Goal: Transaction & Acquisition: Download file/media

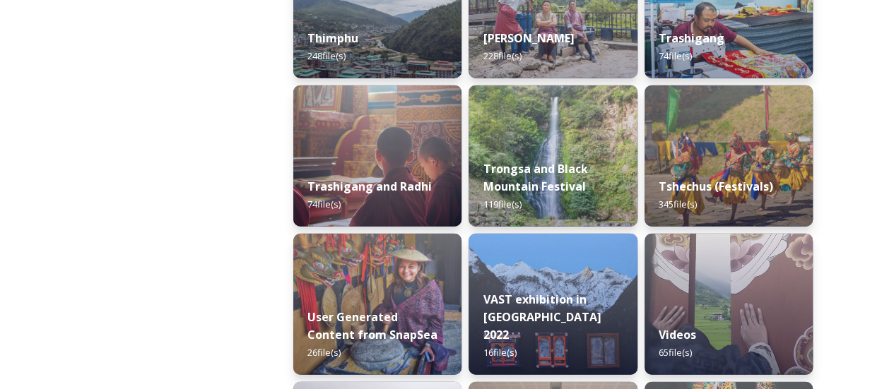
scroll to position [1777, 0]
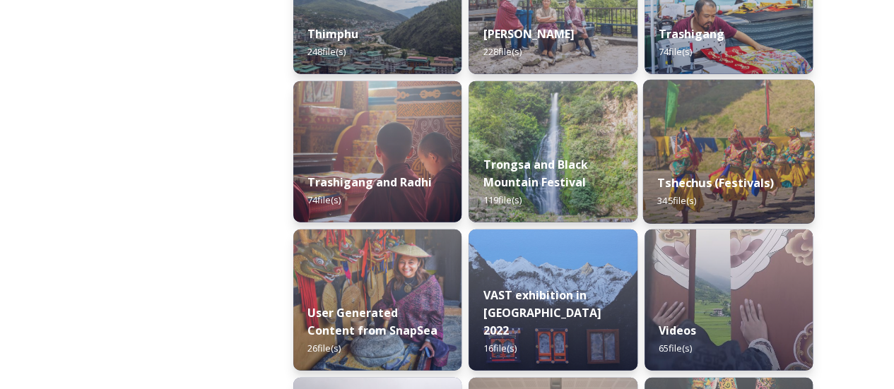
click at [728, 126] on img at bounding box center [728, 152] width 172 height 144
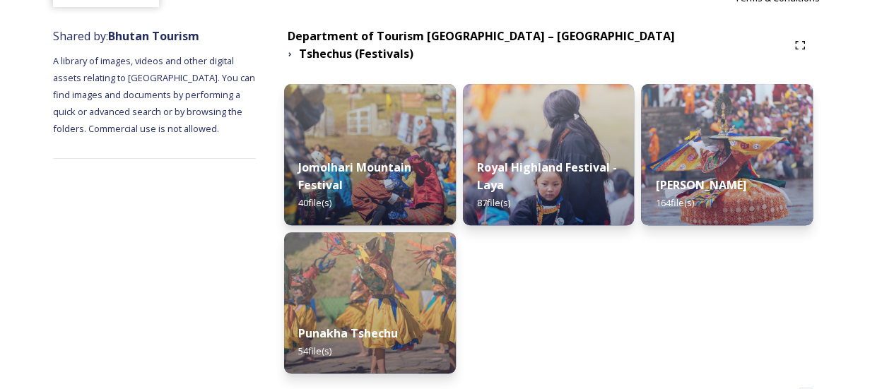
scroll to position [171, 0]
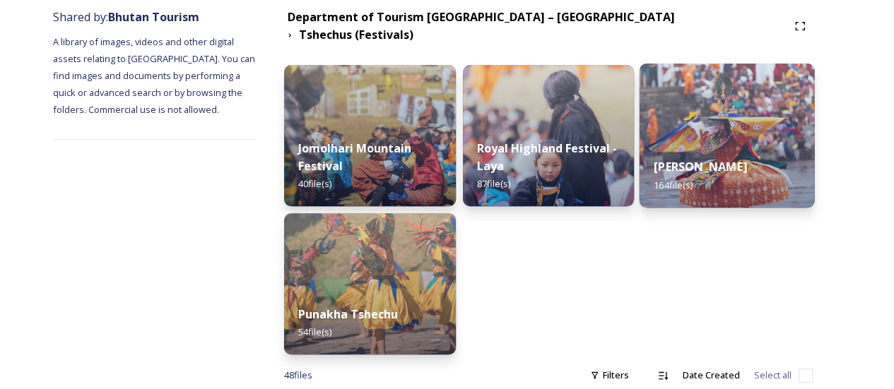
click at [691, 148] on div "Thimphu Tshechu 164 file(s)" at bounding box center [727, 175] width 175 height 64
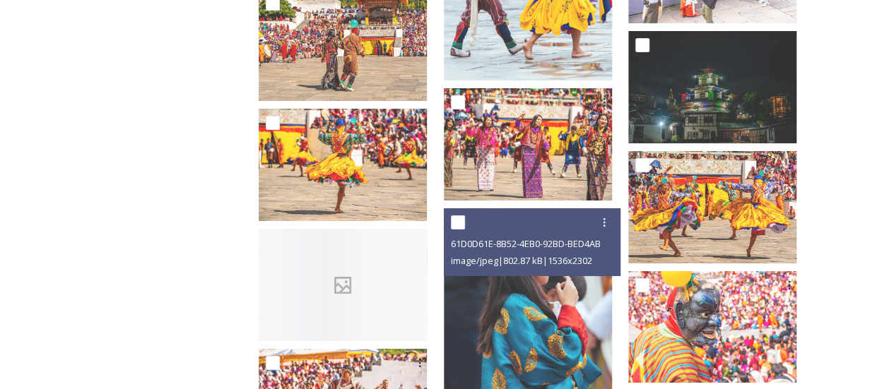
scroll to position [5188, 0]
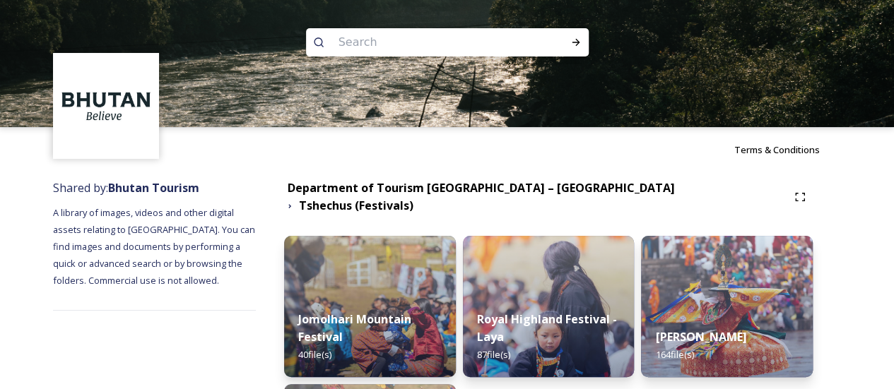
scroll to position [211, 0]
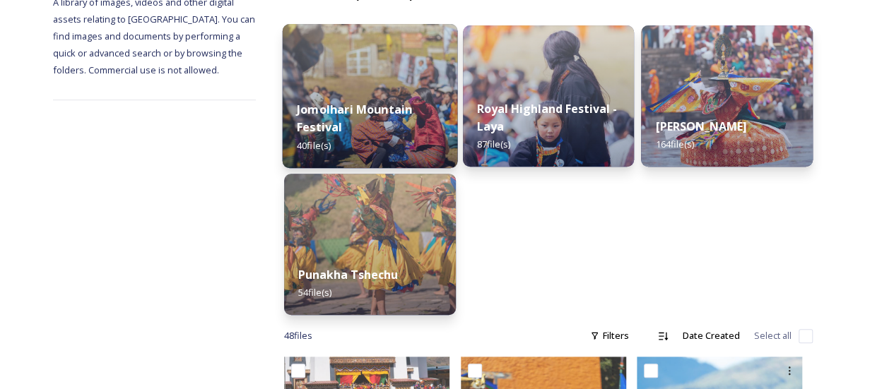
click at [379, 111] on div "Jomolhari Mountain Festival 40 file(s)" at bounding box center [370, 127] width 175 height 82
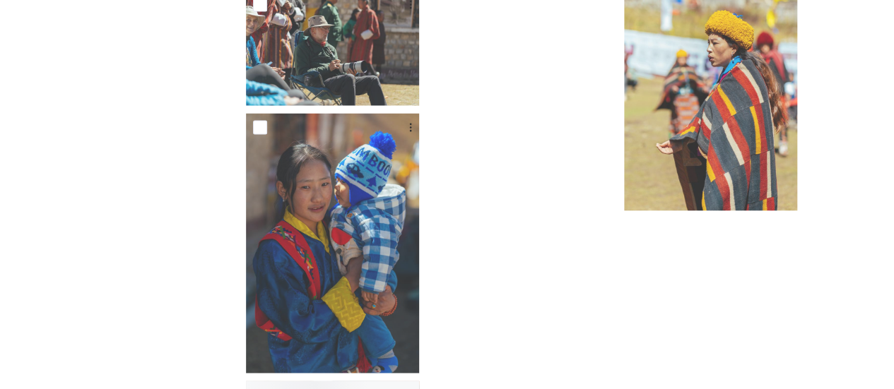
scroll to position [3998, 0]
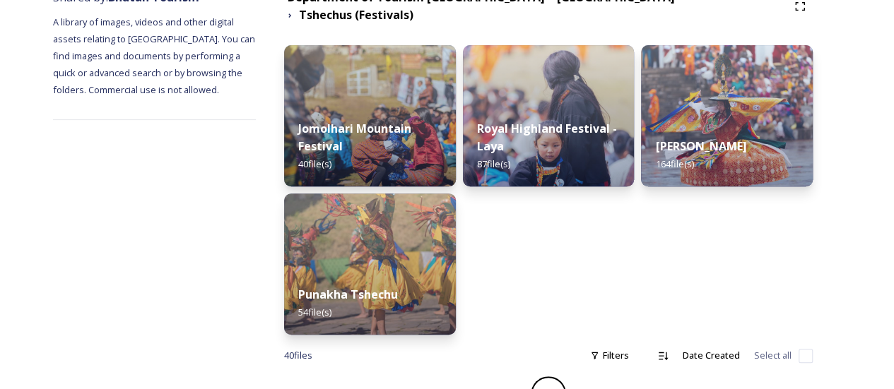
scroll to position [200, 0]
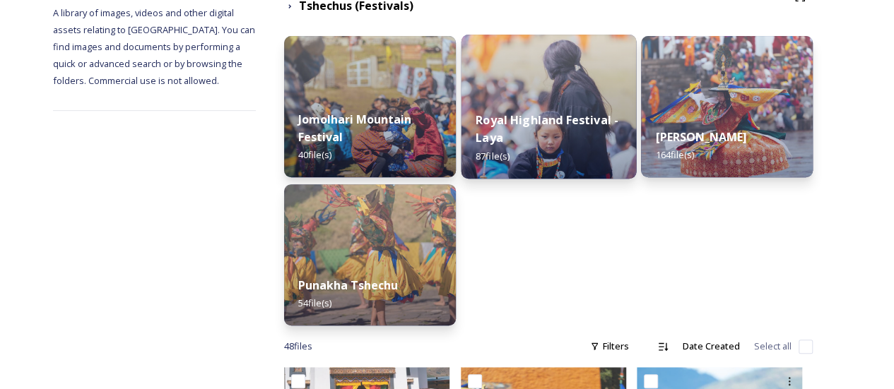
click at [547, 97] on div "Royal Highland Festival - Laya 87 file(s)" at bounding box center [548, 138] width 175 height 82
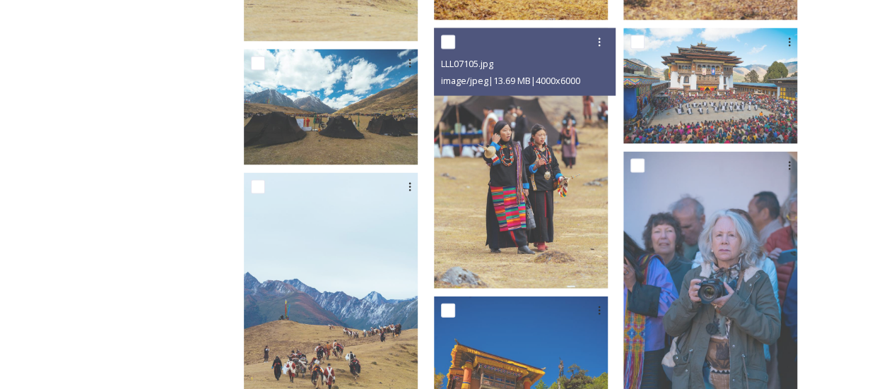
scroll to position [1432, 0]
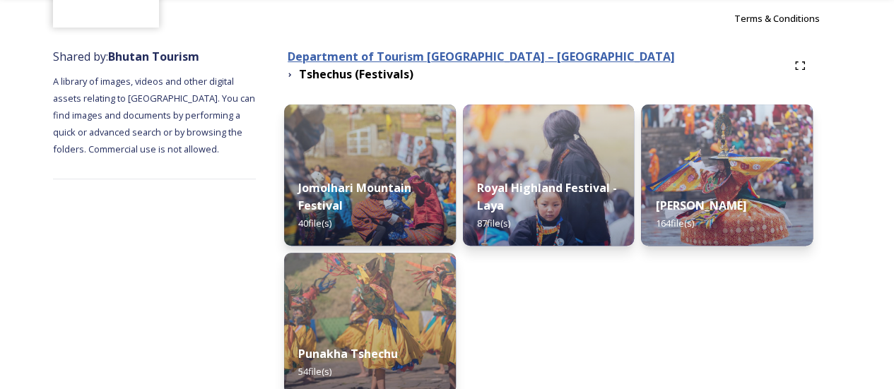
scroll to position [134, 0]
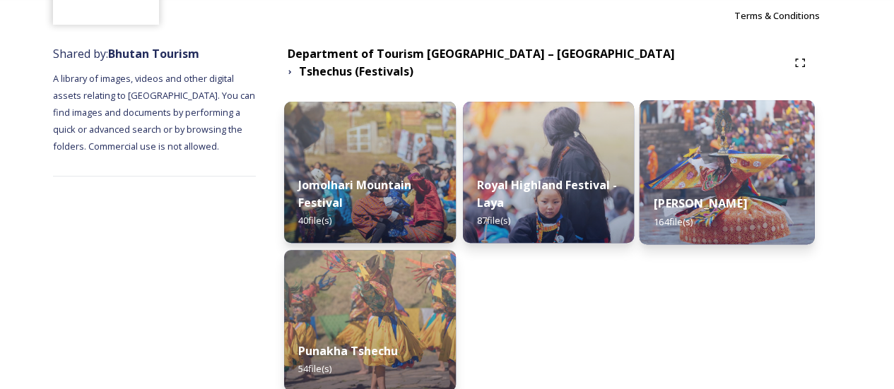
click at [734, 184] on div "Thimphu Tshechu 164 file(s)" at bounding box center [727, 212] width 175 height 64
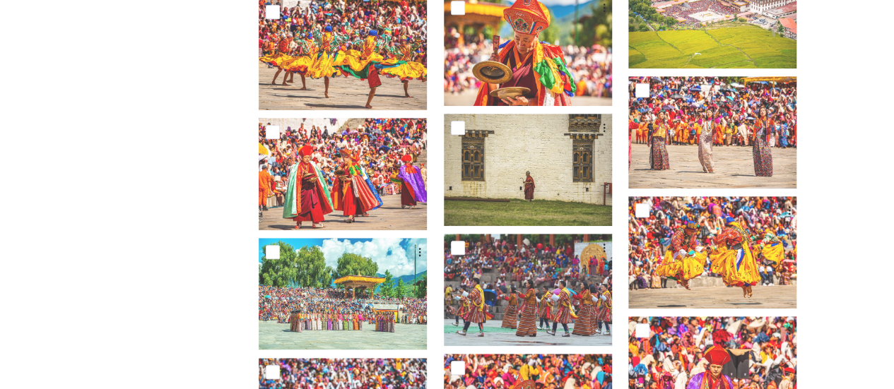
scroll to position [3082, 0]
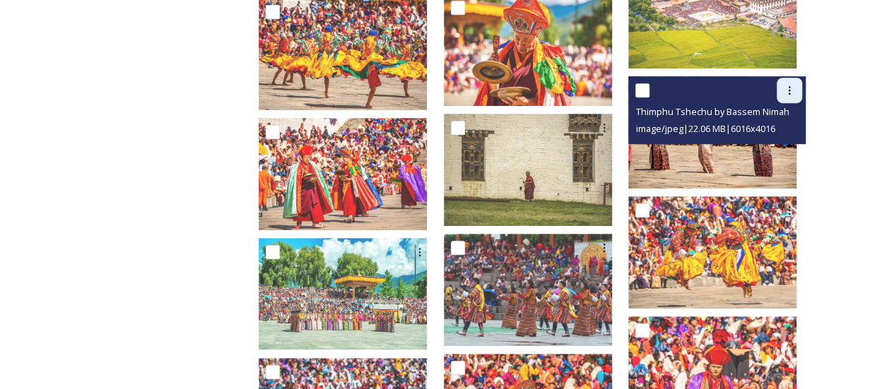
click at [791, 94] on icon at bounding box center [789, 90] width 11 height 11
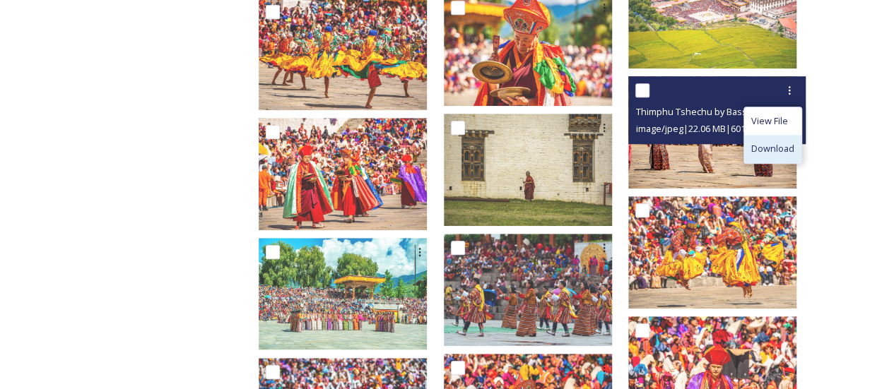
click at [752, 148] on span "Download" at bounding box center [772, 148] width 43 height 13
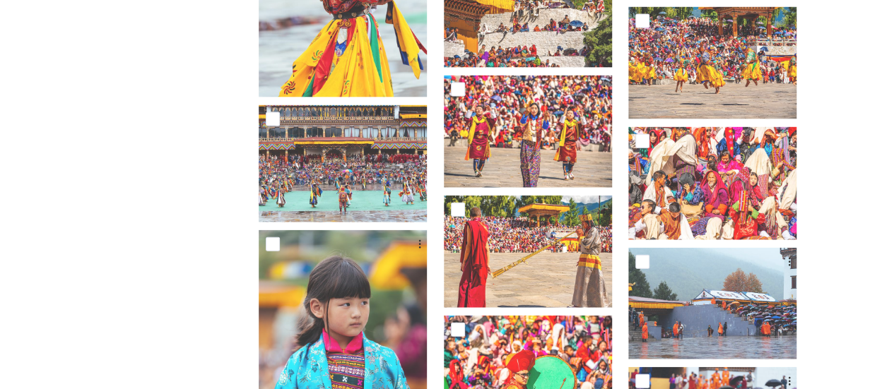
scroll to position [6896, 0]
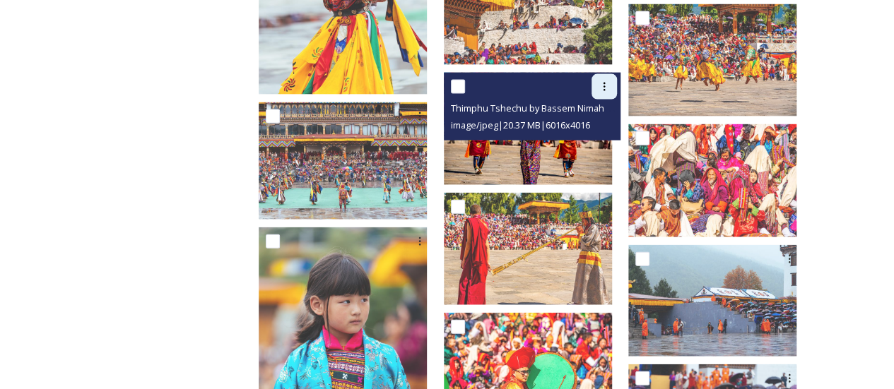
click at [606, 87] on icon at bounding box center [604, 87] width 2 height 8
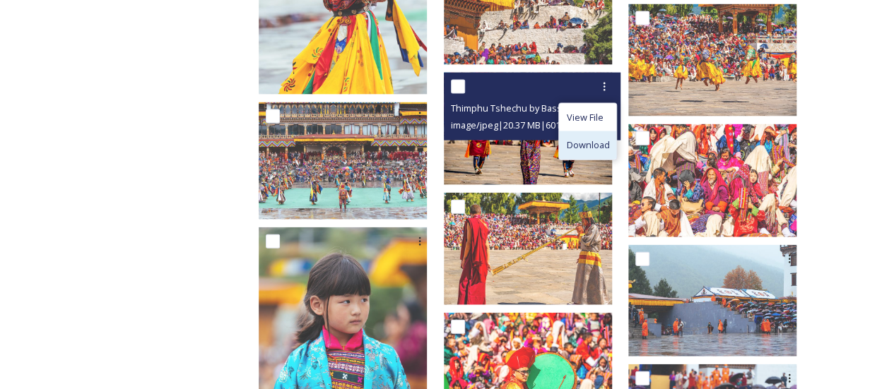
click at [609, 148] on span "Download" at bounding box center [587, 145] width 43 height 13
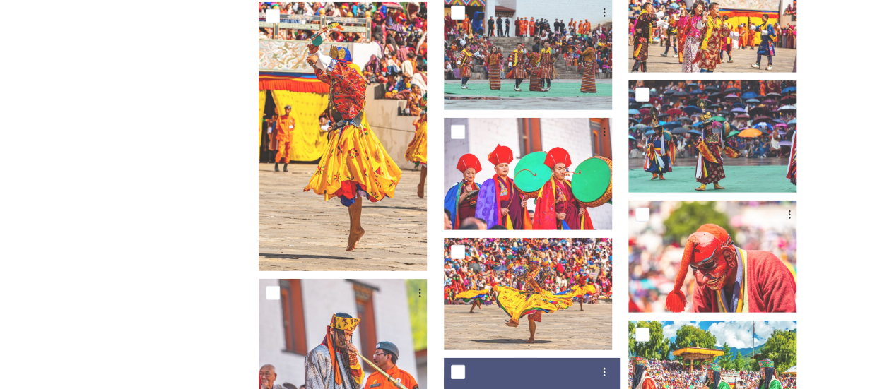
scroll to position [4655, 0]
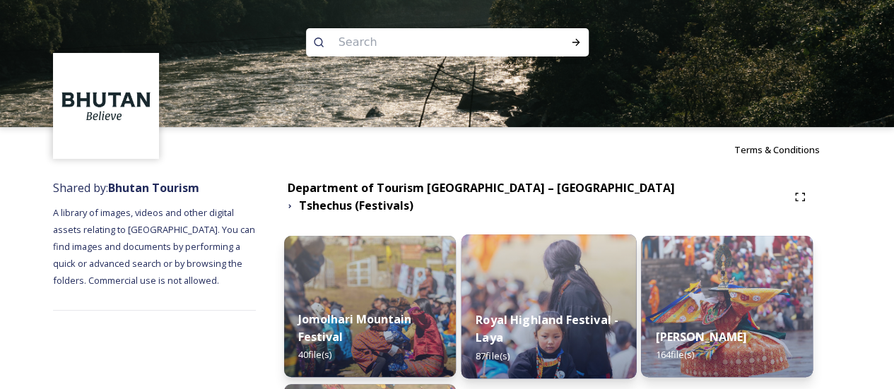
scroll to position [211, 0]
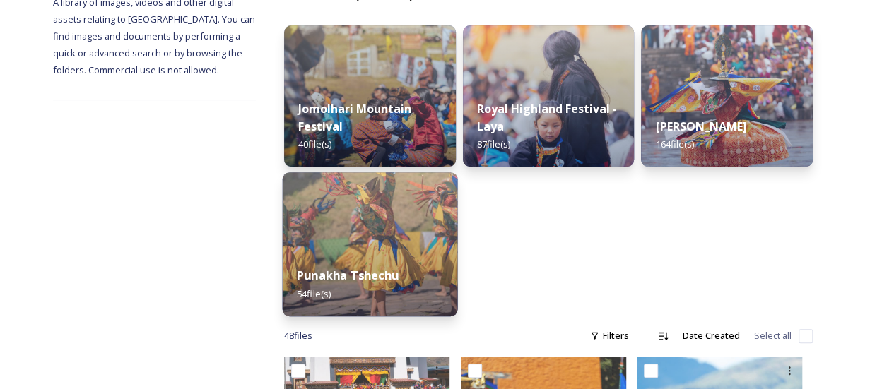
click at [351, 183] on img at bounding box center [370, 244] width 175 height 144
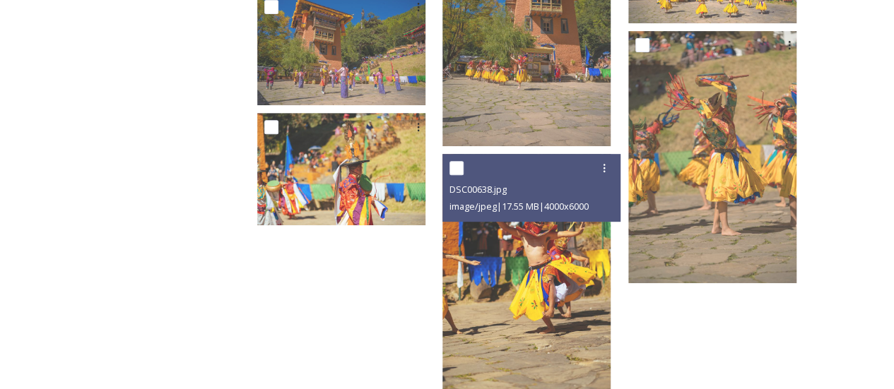
scroll to position [2988, 0]
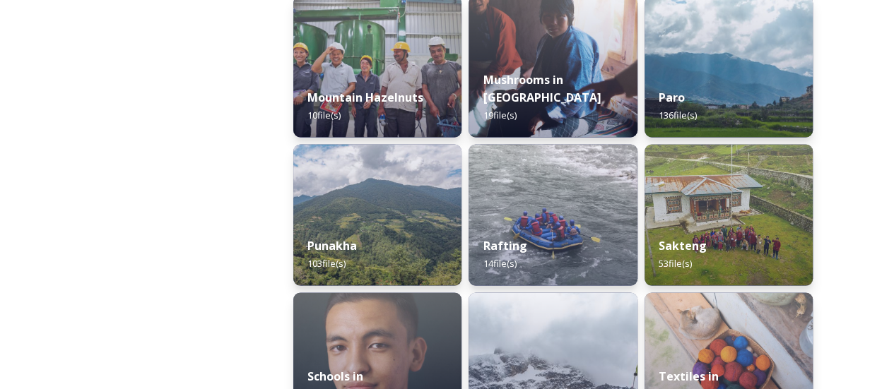
scroll to position [1270, 0]
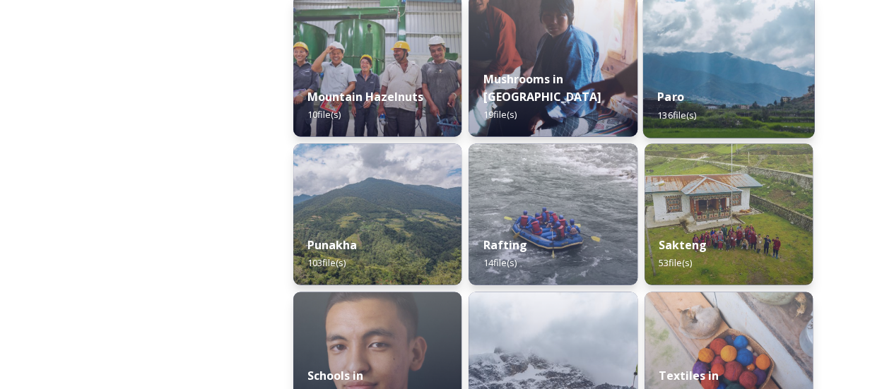
click at [648, 114] on div "Paro 136 file(s)" at bounding box center [728, 105] width 172 height 64
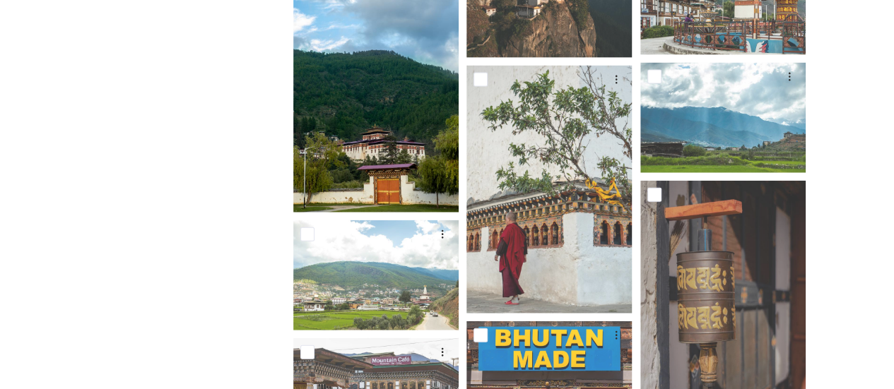
scroll to position [1527, 0]
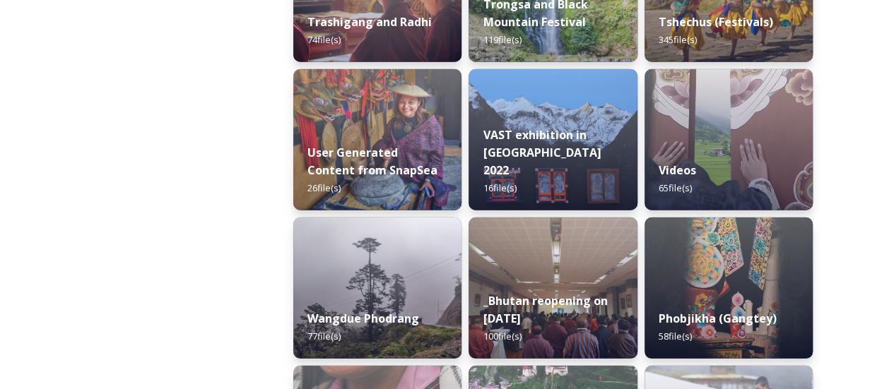
scroll to position [2072, 0]
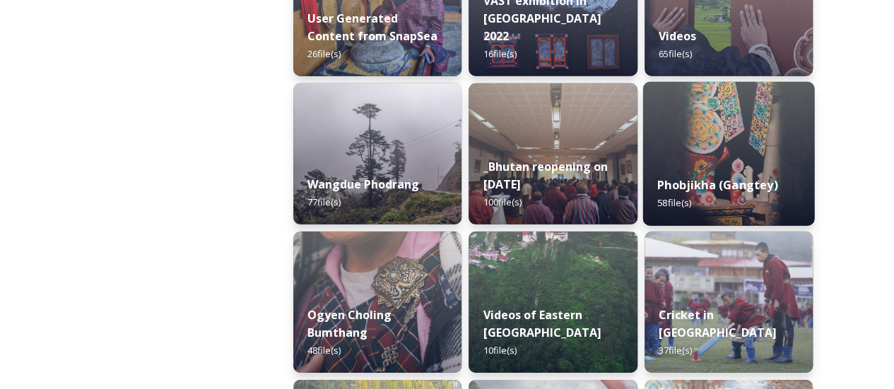
click at [681, 179] on strong "Phobjikha (Gangtey)" at bounding box center [717, 185] width 120 height 16
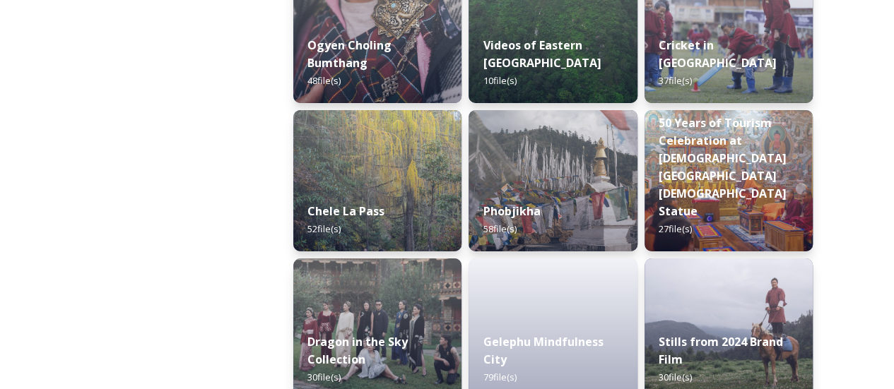
scroll to position [2340, 0]
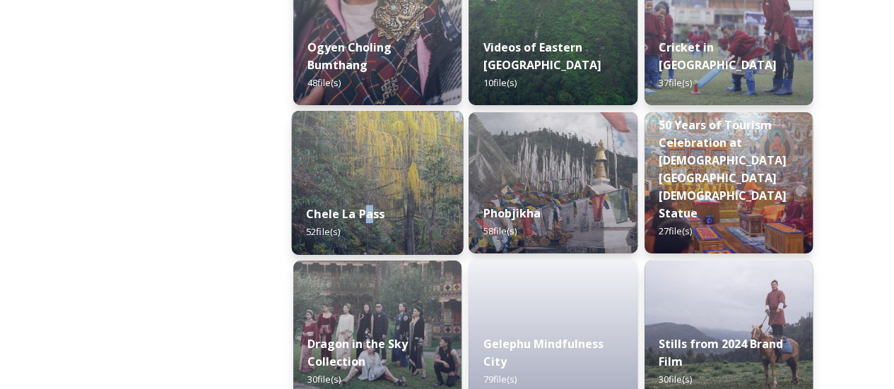
drag, startPoint x: 401, startPoint y: 223, endPoint x: 369, endPoint y: 220, distance: 32.6
click at [369, 220] on strong "Chele La Pass" at bounding box center [345, 214] width 78 height 16
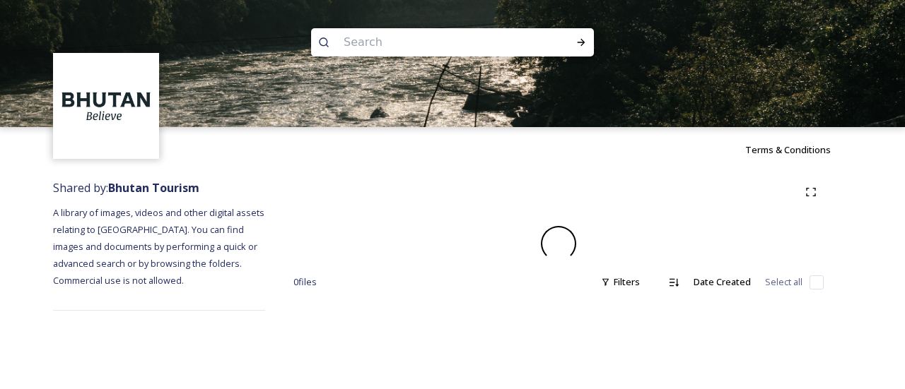
click at [369, 220] on div "0 file s Filters Date Created Select all" at bounding box center [558, 245] width 587 height 146
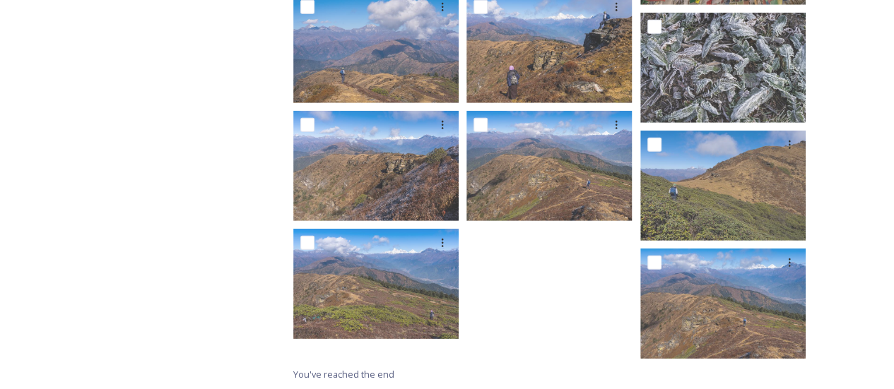
scroll to position [2045, 0]
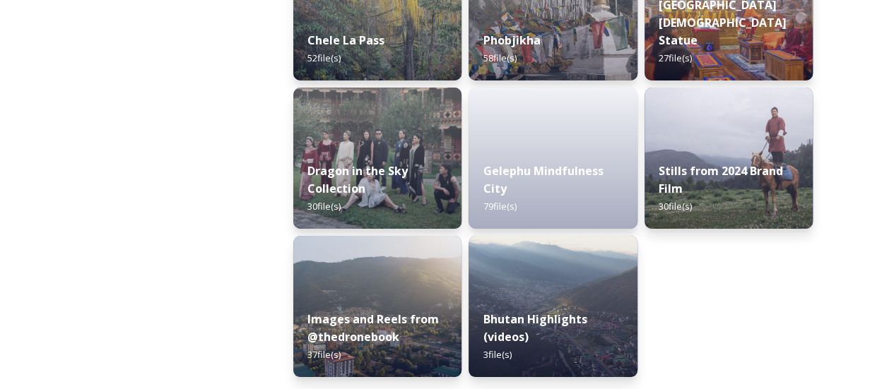
scroll to position [2509, 0]
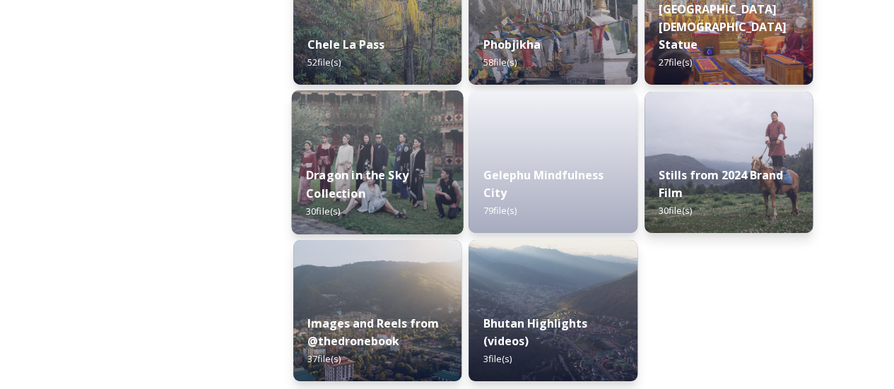
click at [384, 165] on div "Dragon in the Sky Collection 30 file(s)" at bounding box center [378, 194] width 172 height 82
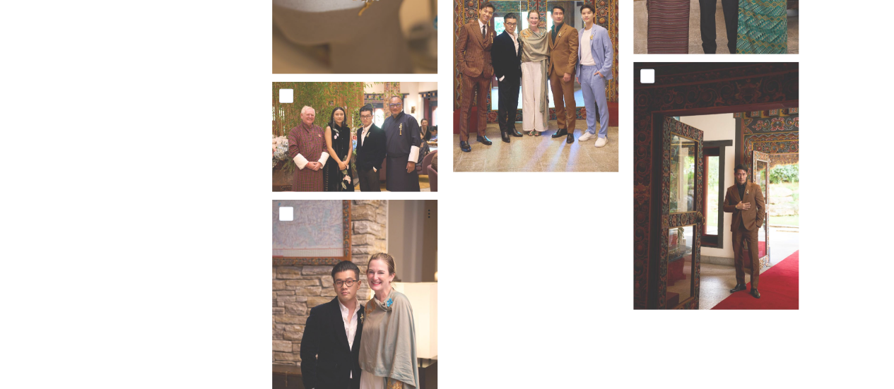
scroll to position [1908, 0]
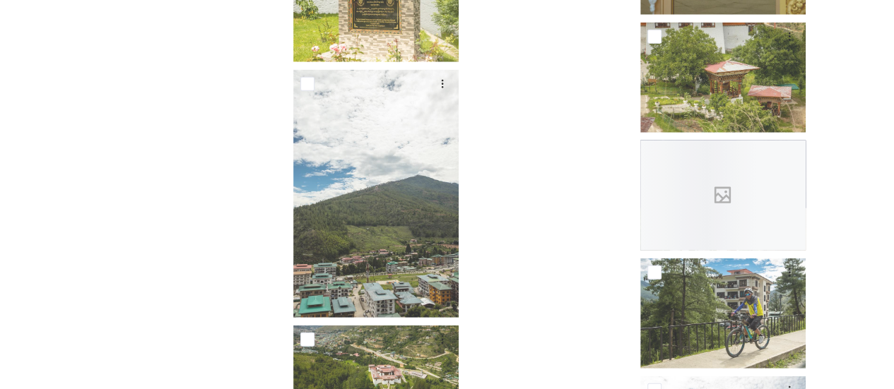
scroll to position [12650, 0]
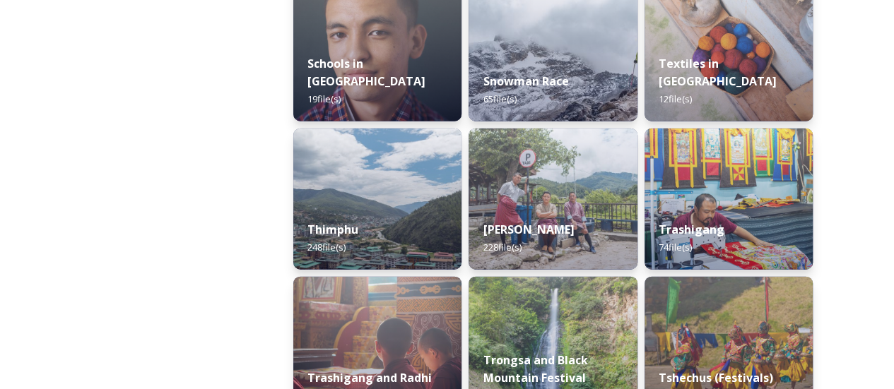
scroll to position [1582, 0]
click at [709, 59] on div "Textiles in [GEOGRAPHIC_DATA] 12 file(s)" at bounding box center [728, 81] width 172 height 82
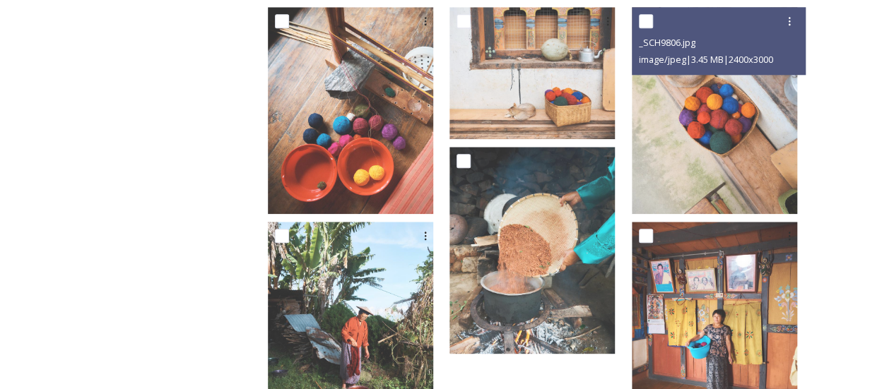
scroll to position [759, 0]
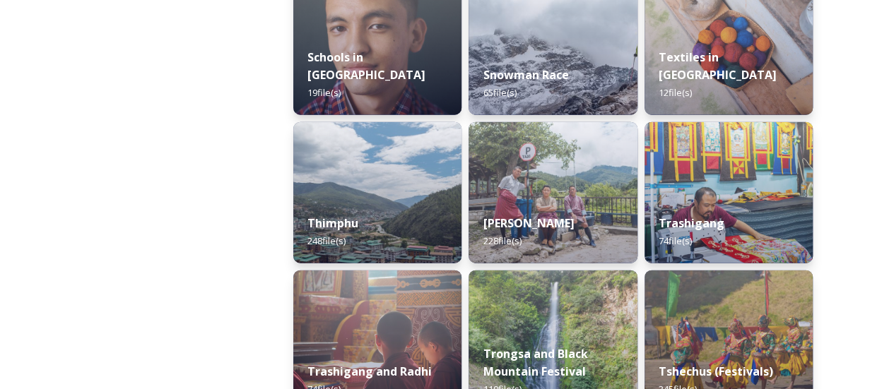
scroll to position [1591, 0]
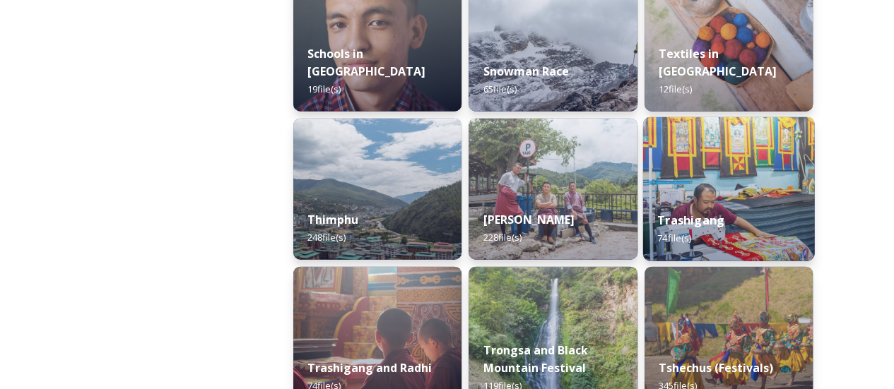
click at [787, 211] on div "Trashigang 74 file(s)" at bounding box center [728, 229] width 172 height 64
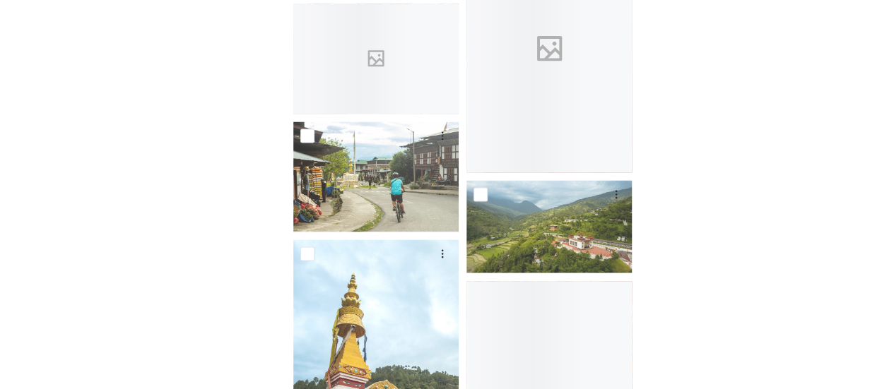
scroll to position [3805, 0]
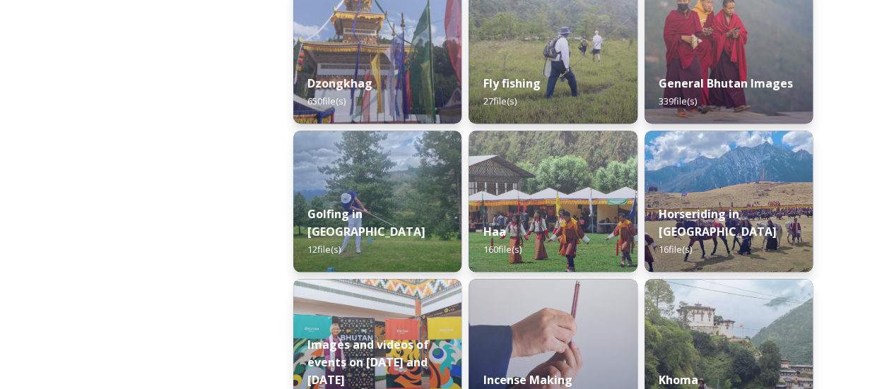
scroll to position [650, 0]
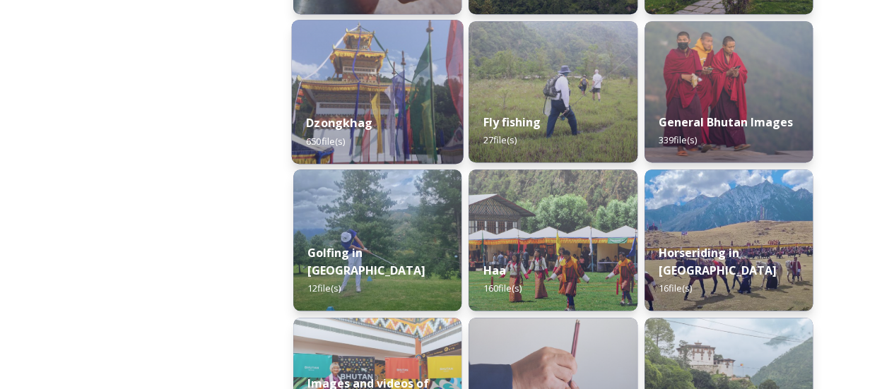
click at [387, 140] on div "Dzongkhag 650 file(s)" at bounding box center [378, 132] width 172 height 64
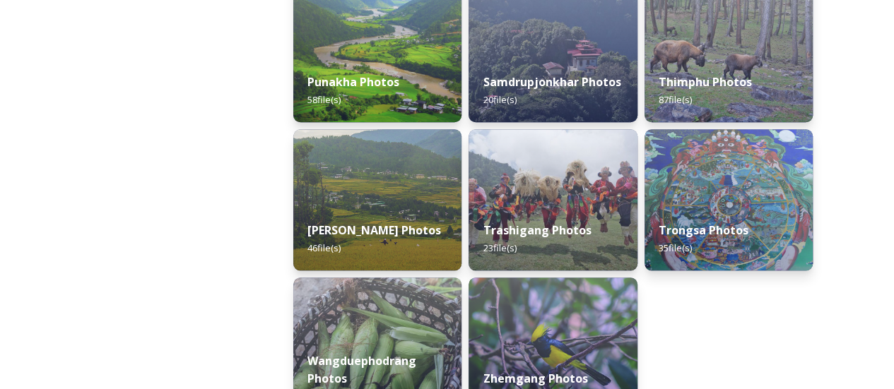
scroll to position [690, 0]
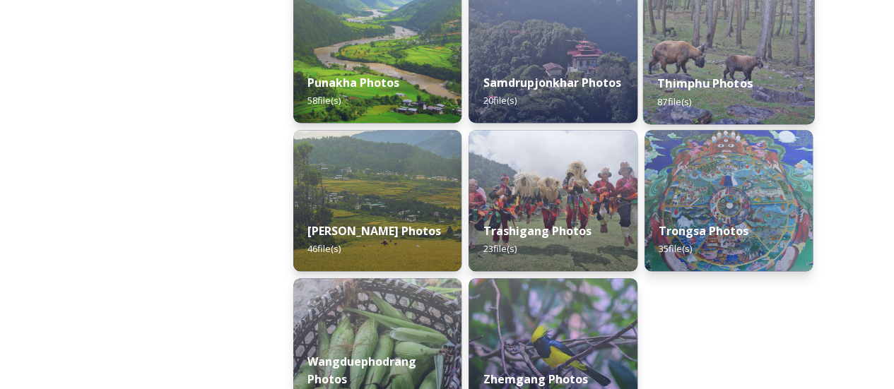
click at [691, 84] on strong "Thimphu Photos" at bounding box center [704, 84] width 95 height 16
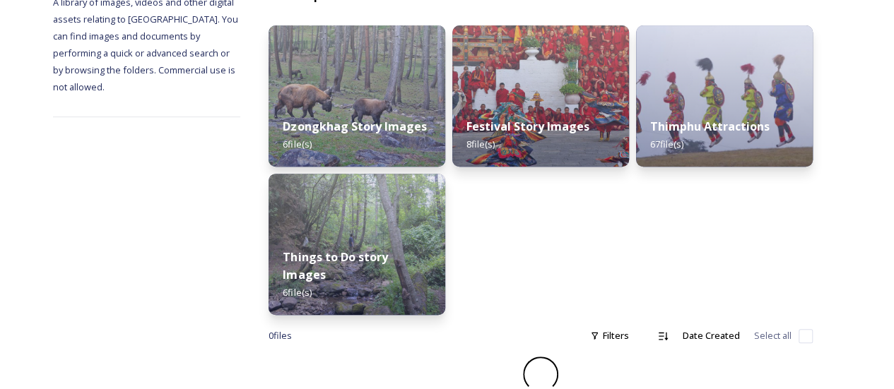
scroll to position [192, 0]
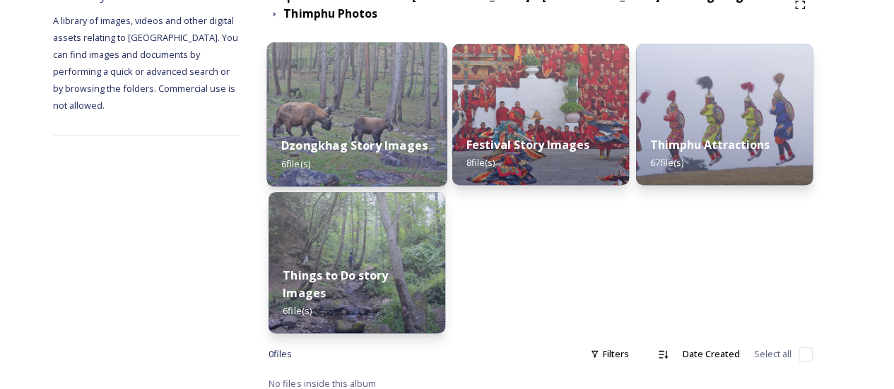
click at [389, 147] on div "Dzongkhag Story Images 6 file(s)" at bounding box center [357, 154] width 180 height 64
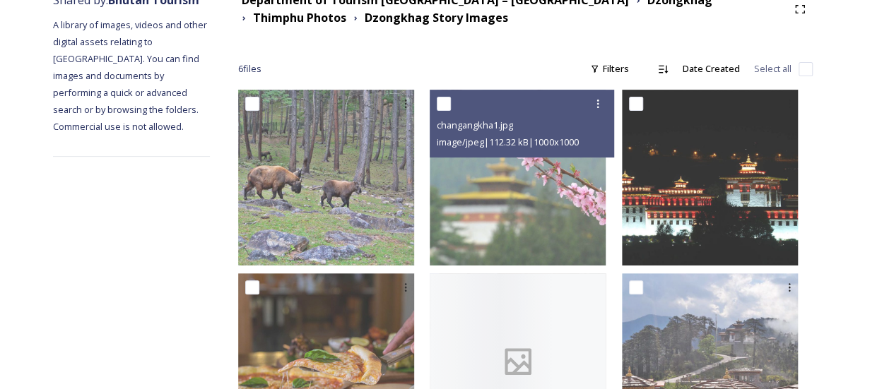
scroll to position [278, 0]
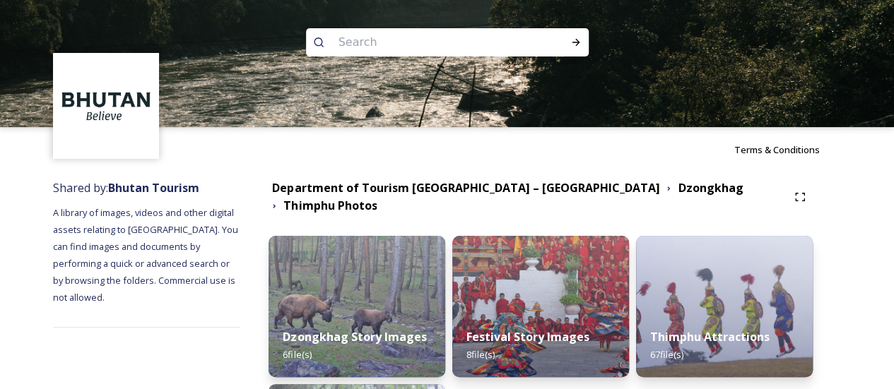
scroll to position [192, 0]
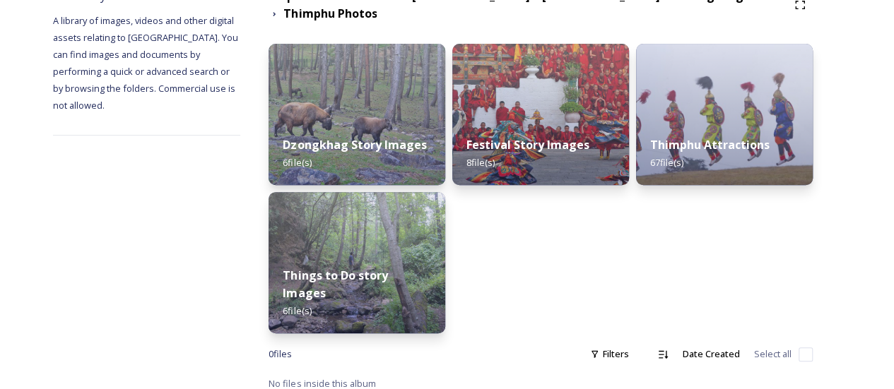
click at [464, 111] on div "Dzongkhag Story Images 6 file(s) Things to Do story Images 6 file(s) Festival S…" at bounding box center [541, 189] width 544 height 290
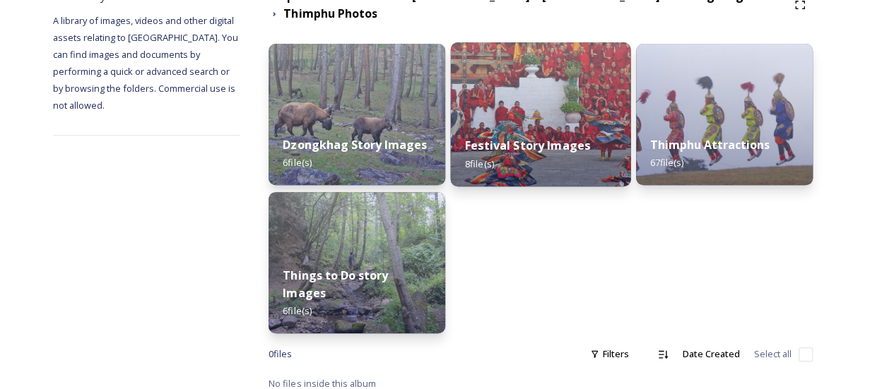
click at [495, 122] on div "Festival Story Images 8 file(s)" at bounding box center [541, 154] width 180 height 64
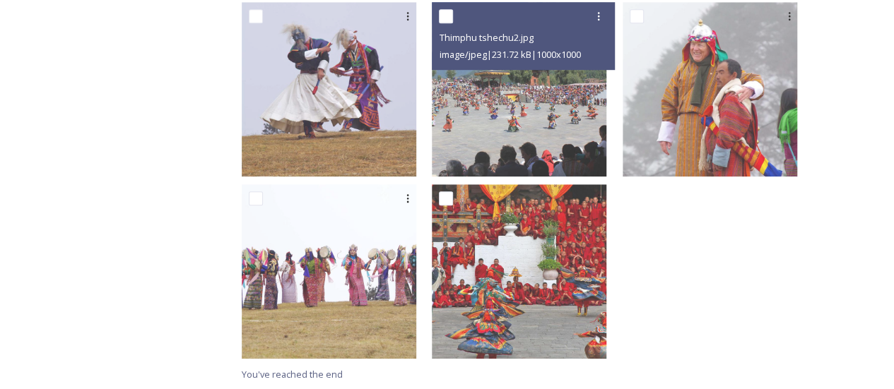
scroll to position [457, 0]
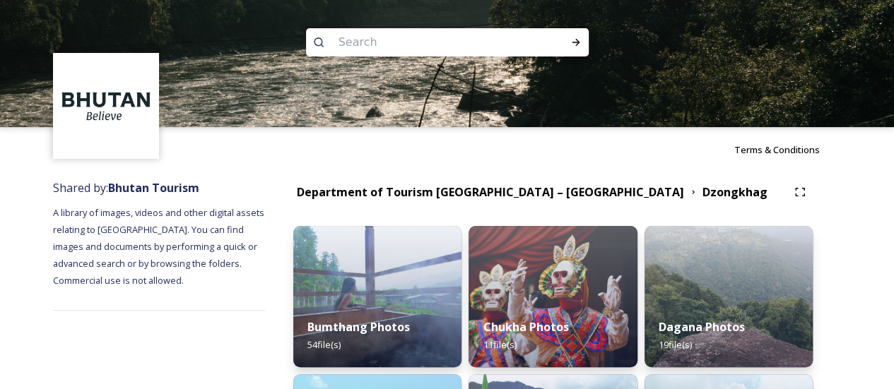
scroll to position [331, 0]
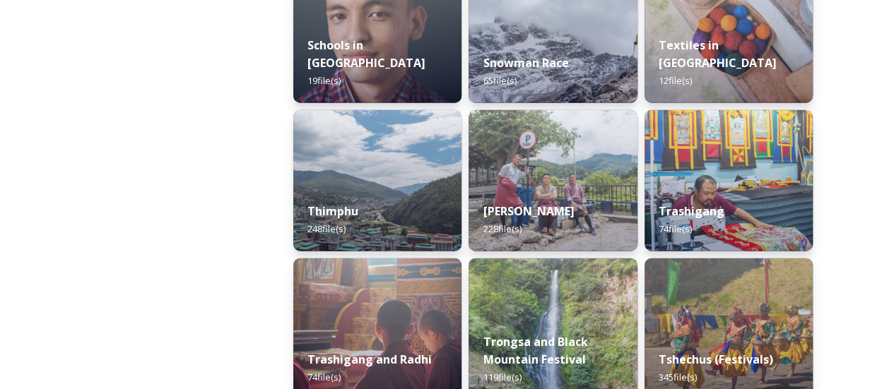
scroll to position [1601, 0]
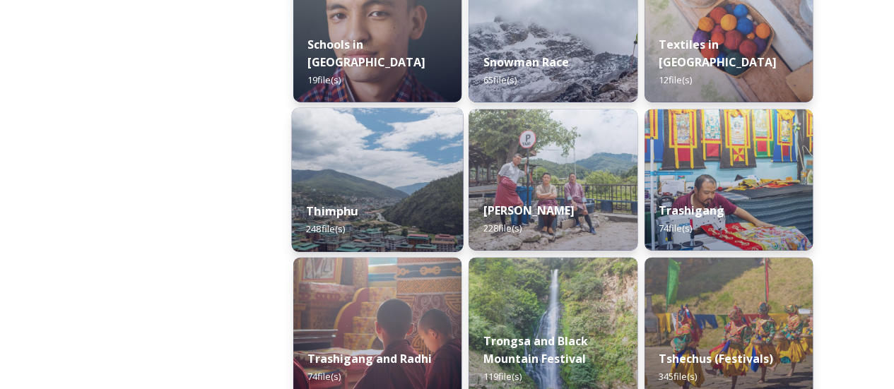
click at [438, 153] on img at bounding box center [378, 180] width 172 height 144
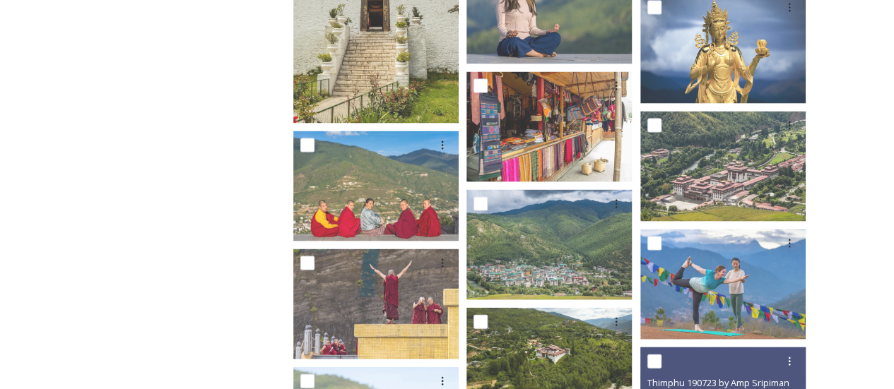
scroll to position [1375, 0]
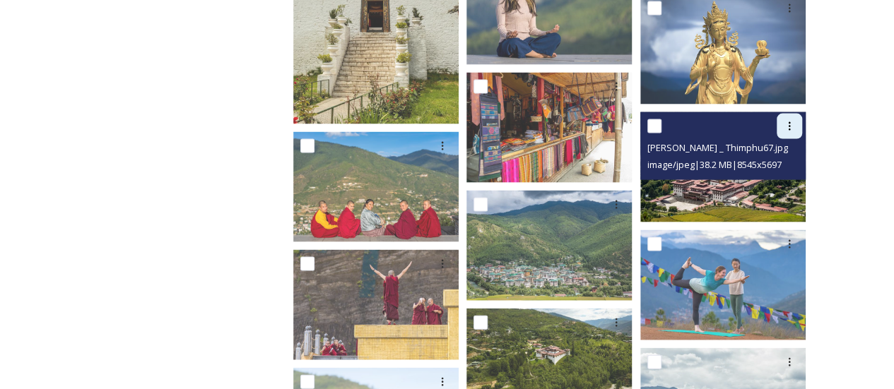
click at [786, 125] on icon at bounding box center [789, 126] width 11 height 11
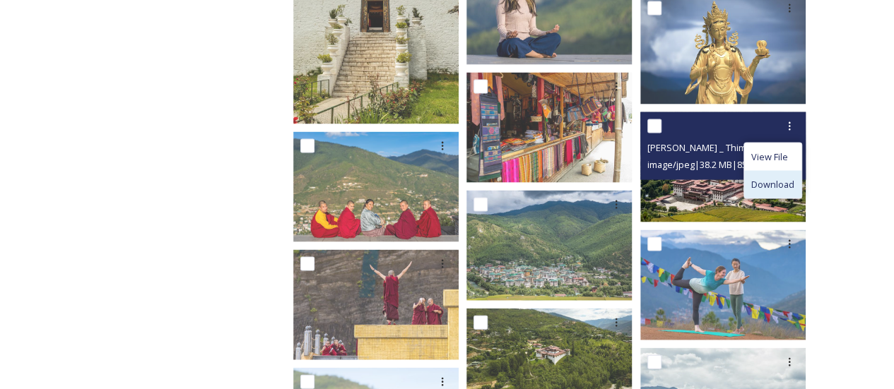
click at [776, 182] on span "Download" at bounding box center [772, 184] width 43 height 13
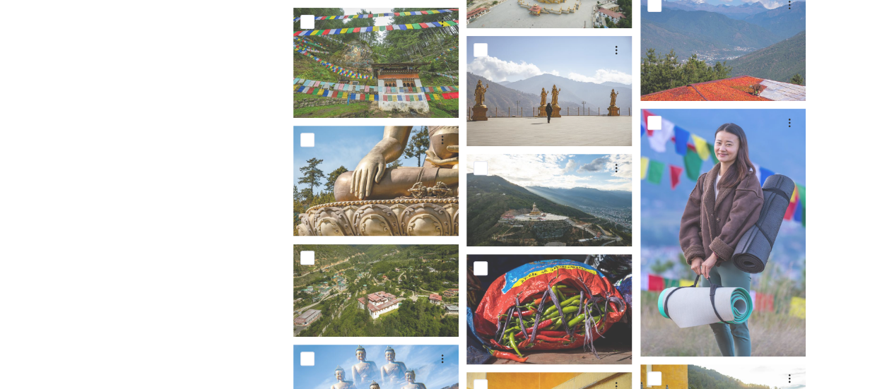
scroll to position [5560, 0]
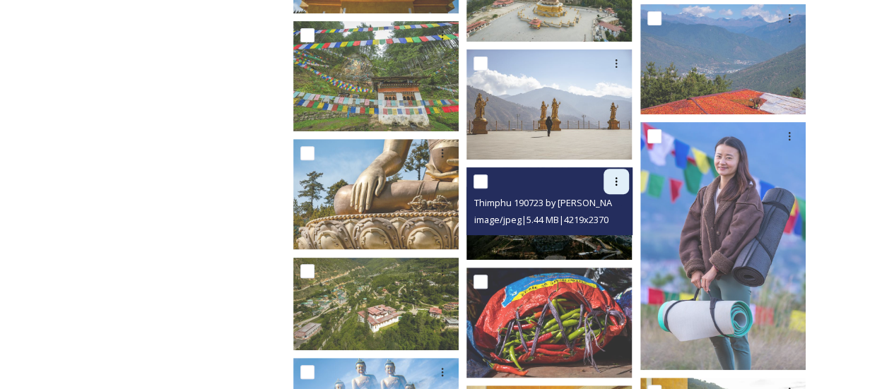
click at [613, 182] on icon at bounding box center [616, 181] width 11 height 11
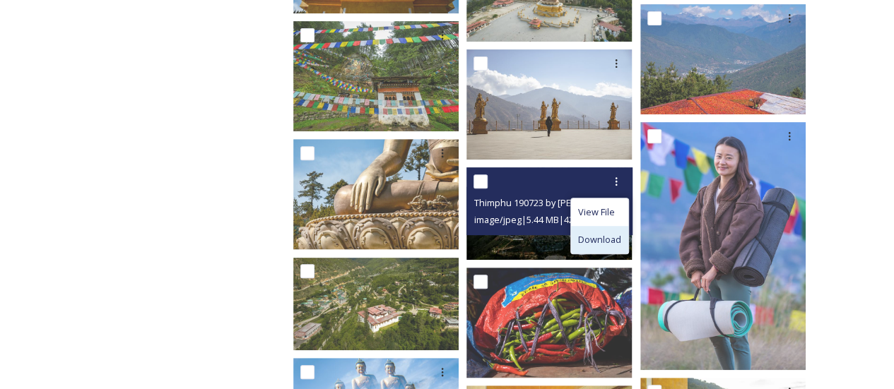
click at [601, 247] on div "Download" at bounding box center [599, 240] width 57 height 28
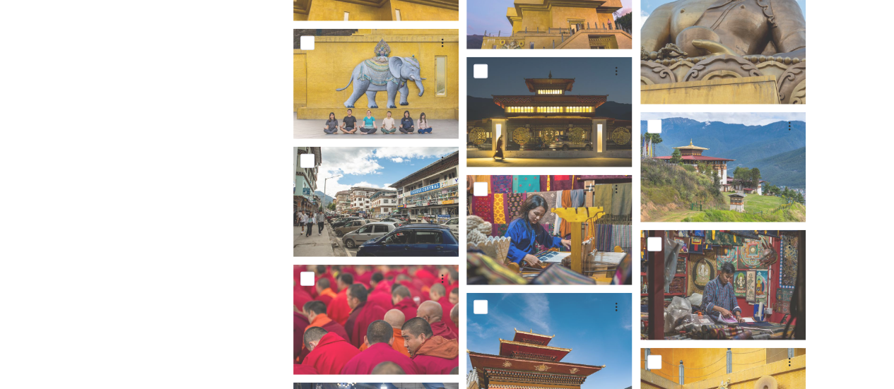
scroll to position [4390, 0]
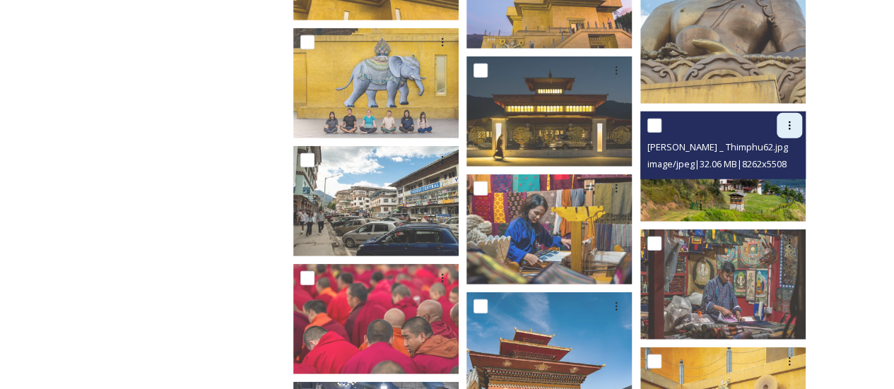
click at [787, 121] on icon at bounding box center [789, 125] width 11 height 11
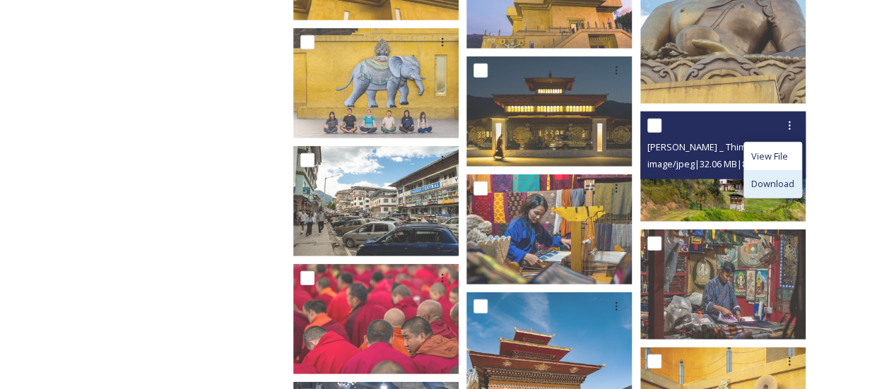
click at [758, 192] on div "Download" at bounding box center [772, 184] width 57 height 28
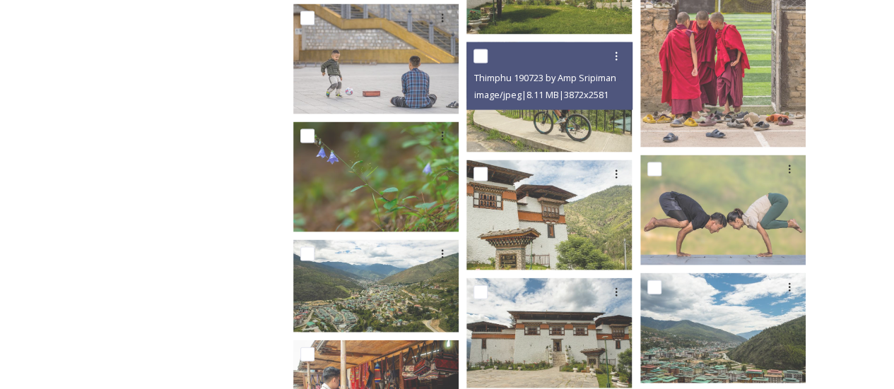
scroll to position [9445, 0]
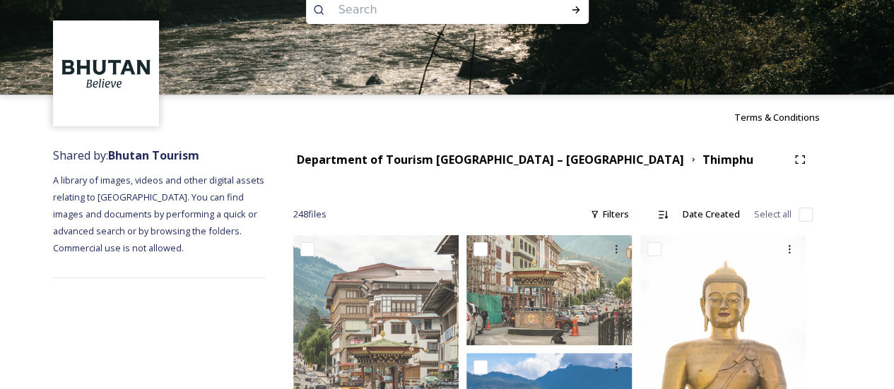
scroll to position [0, 0]
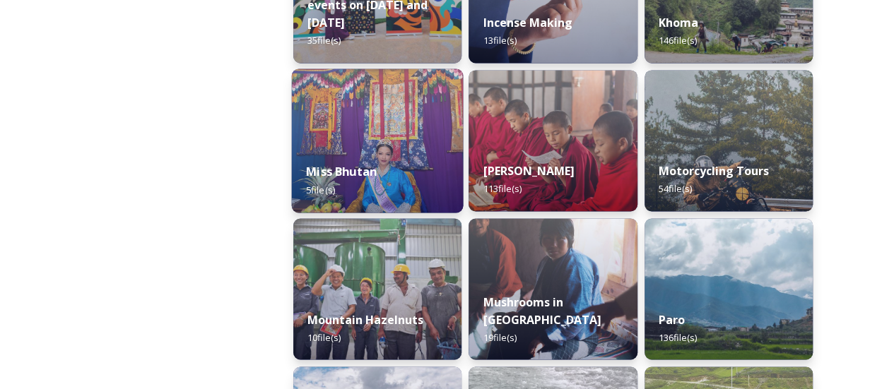
scroll to position [1049, 0]
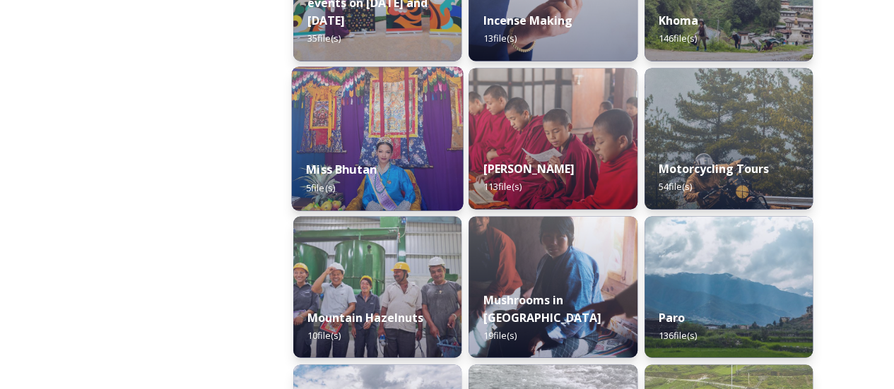
click at [413, 172] on div "Miss Bhutan 5 file(s)" at bounding box center [378, 178] width 172 height 64
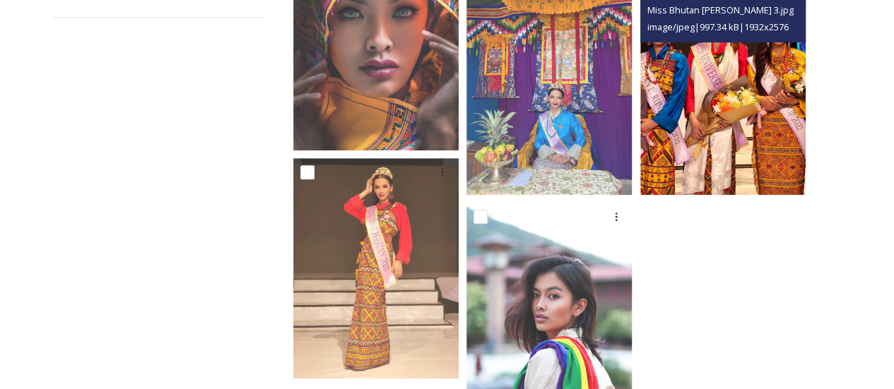
scroll to position [255, 0]
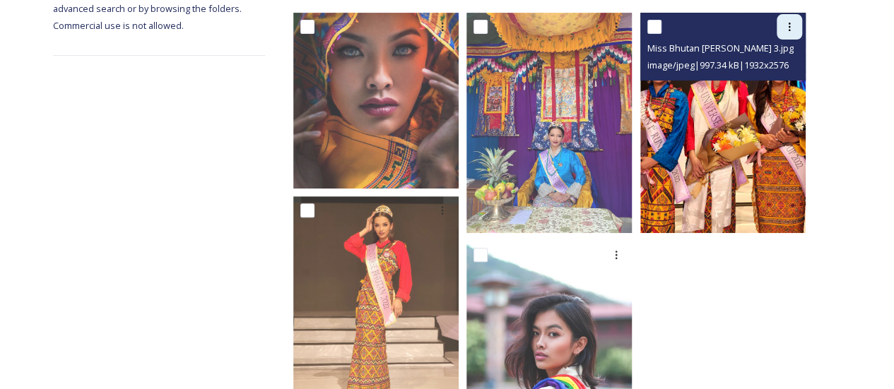
click at [784, 21] on icon at bounding box center [789, 26] width 11 height 11
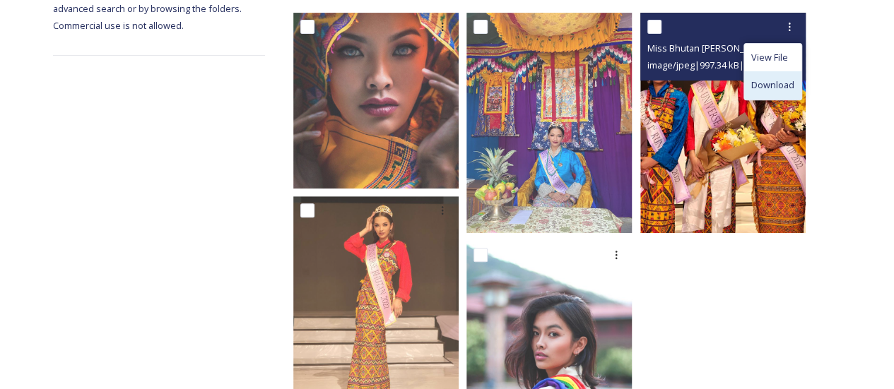
click at [780, 87] on span "Download" at bounding box center [772, 84] width 43 height 13
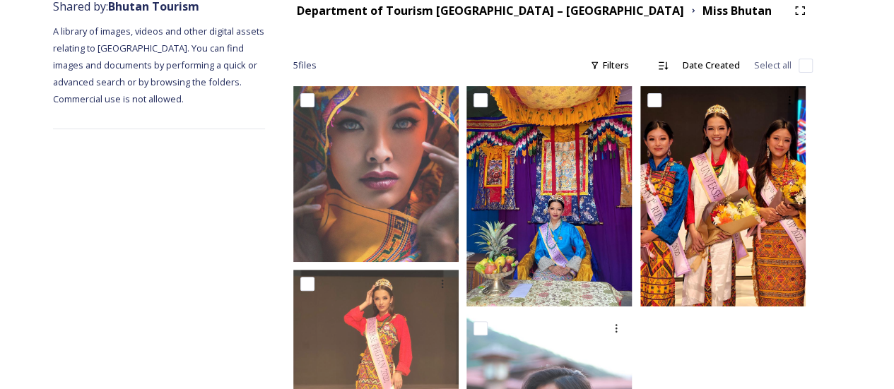
scroll to position [169, 0]
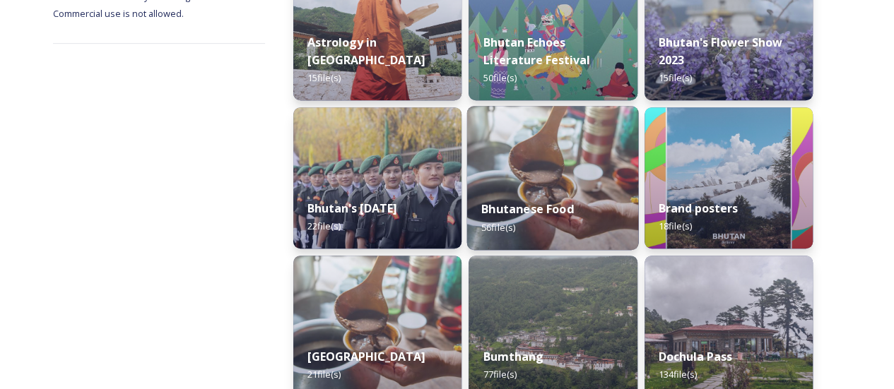
scroll to position [269, 0]
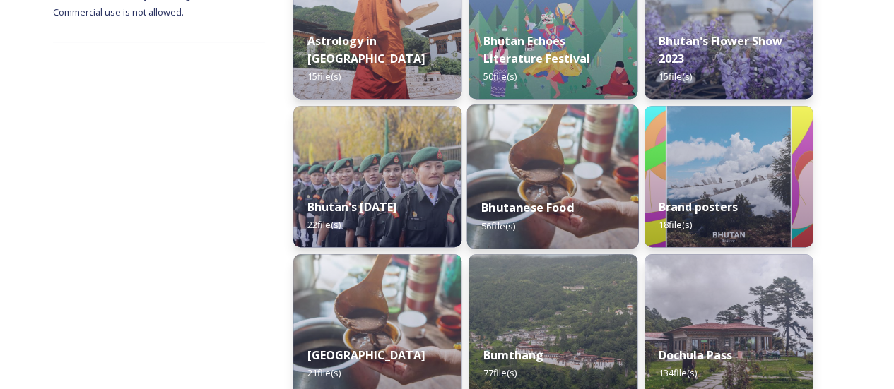
click at [507, 187] on div "Bhutanese Food 56 file(s)" at bounding box center [553, 216] width 172 height 64
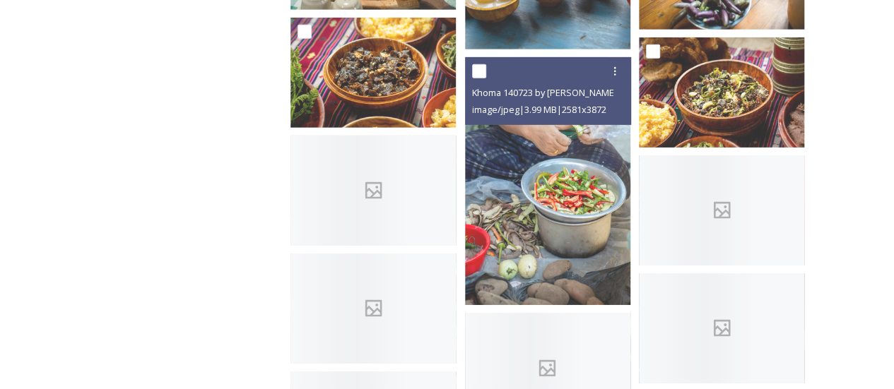
scroll to position [2209, 0]
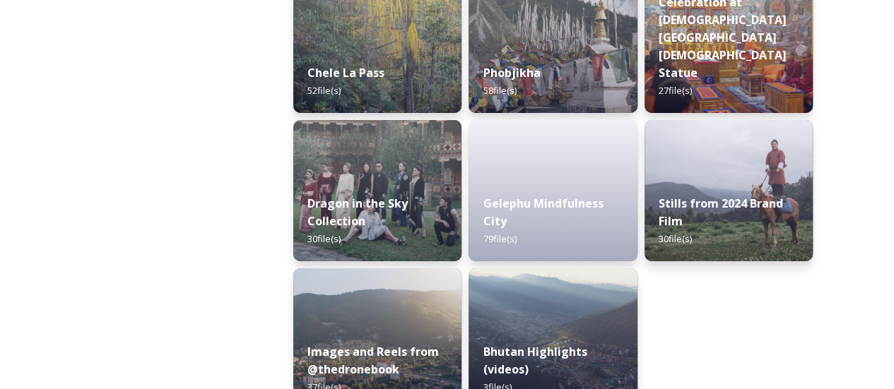
scroll to position [2481, 0]
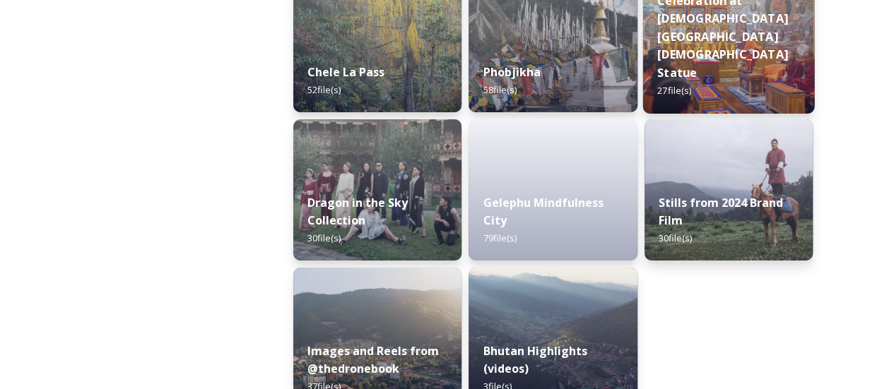
click at [667, 75] on strong "50 Years of Tourism Celebration at [DEMOGRAPHIC_DATA][GEOGRAPHIC_DATA][DEMOGRAP…" at bounding box center [722, 28] width 131 height 106
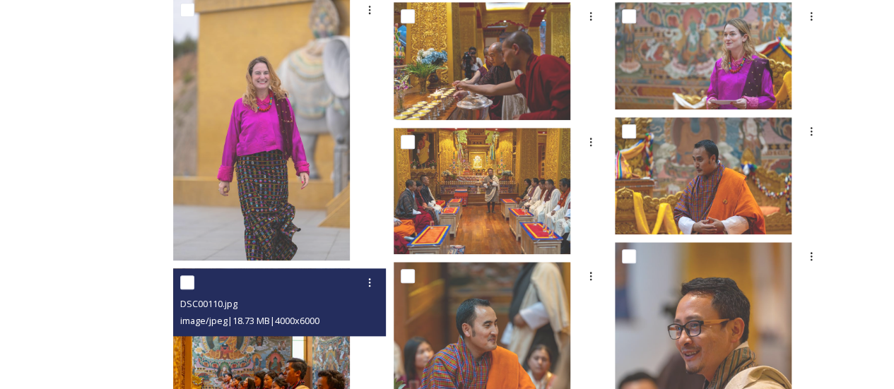
scroll to position [652, 0]
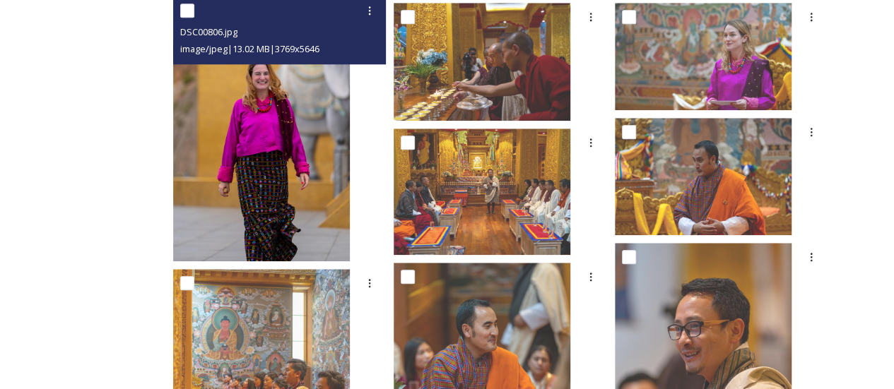
click at [350, 155] on img at bounding box center [261, 128] width 177 height 264
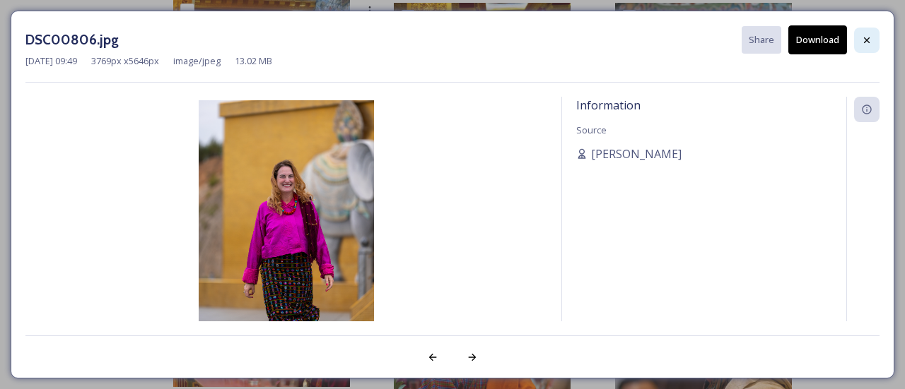
click at [859, 47] on div at bounding box center [866, 40] width 25 height 25
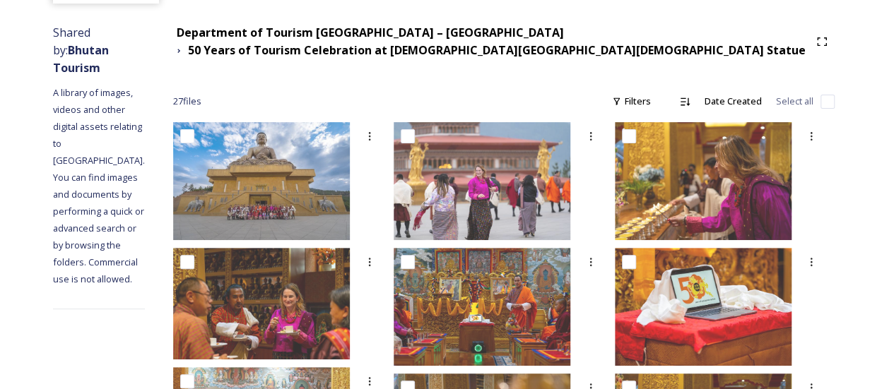
scroll to position [65, 0]
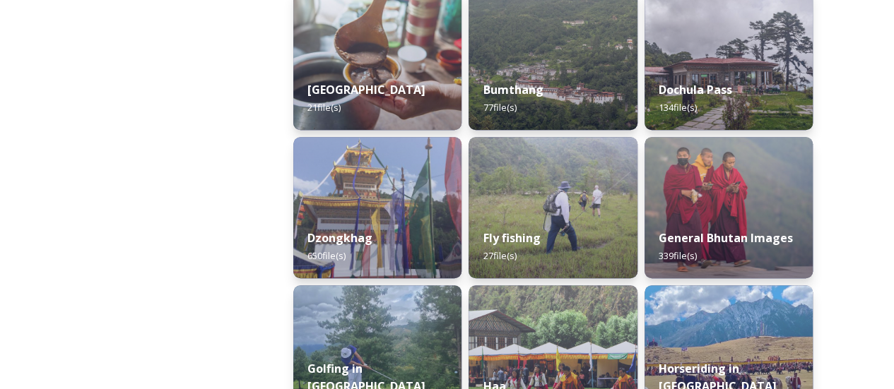
scroll to position [706, 0]
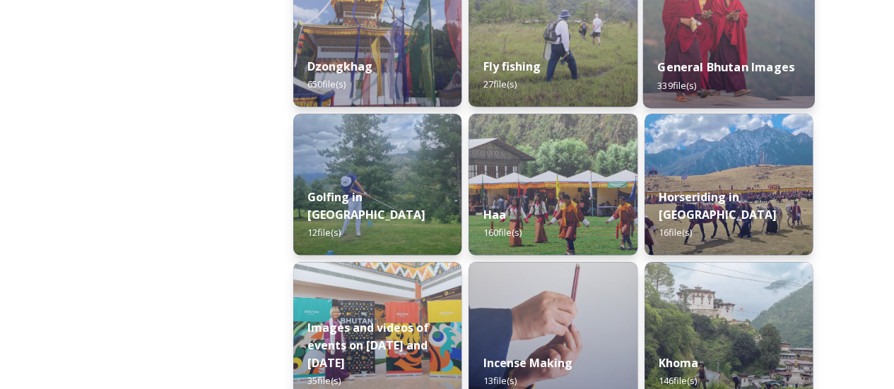
click at [739, 69] on strong "General Bhutan Images" at bounding box center [725, 67] width 137 height 16
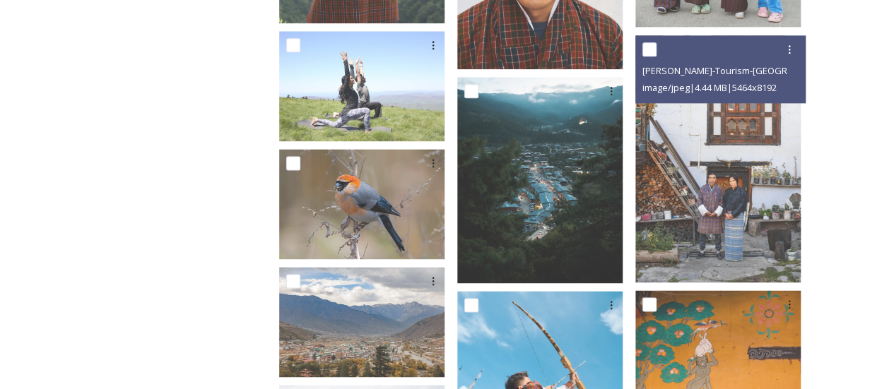
scroll to position [6253, 0]
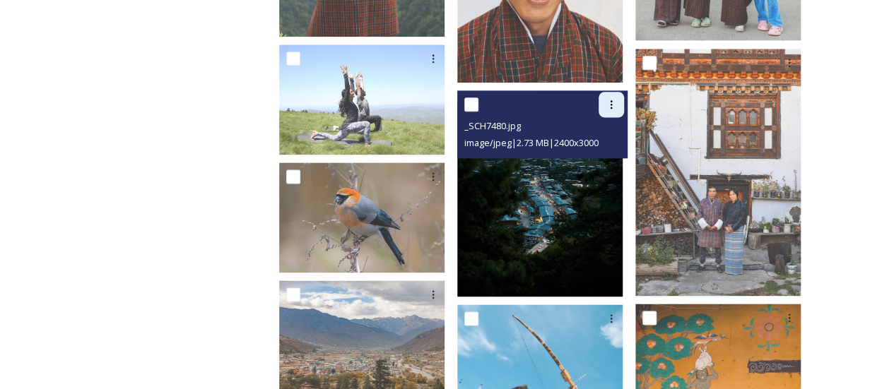
click at [612, 99] on icon at bounding box center [611, 104] width 11 height 11
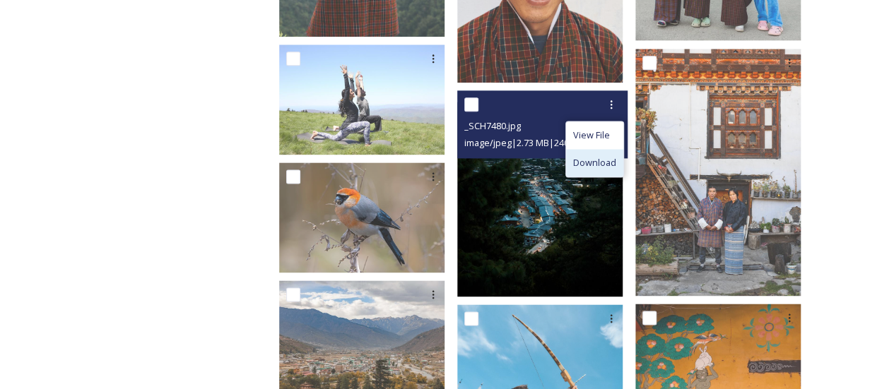
click at [615, 163] on div "Download" at bounding box center [594, 163] width 57 height 28
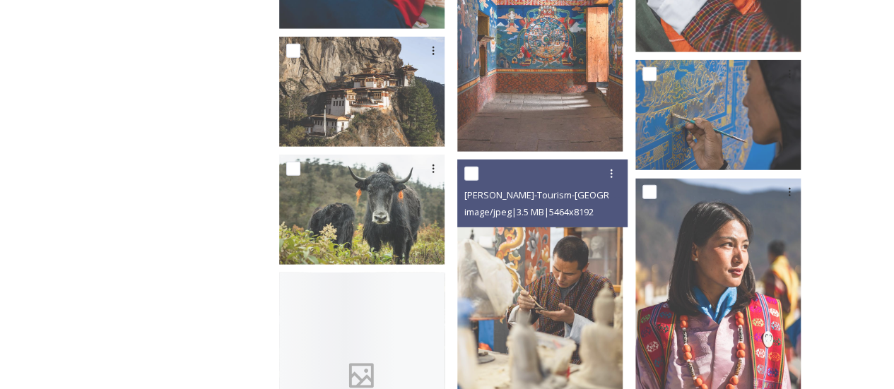
scroll to position [7354, 0]
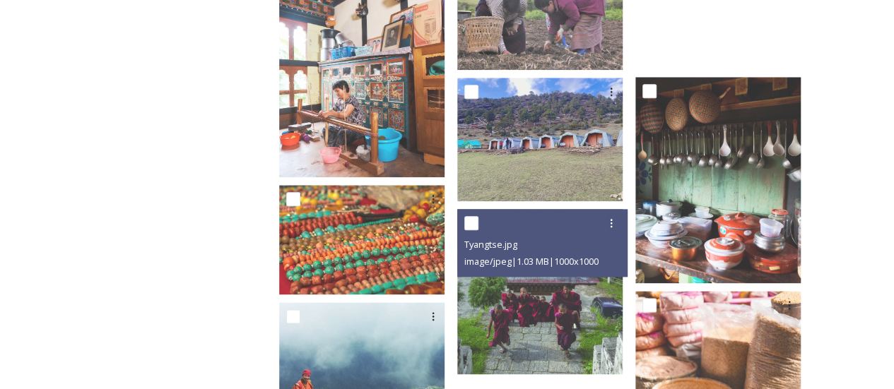
scroll to position [8777, 0]
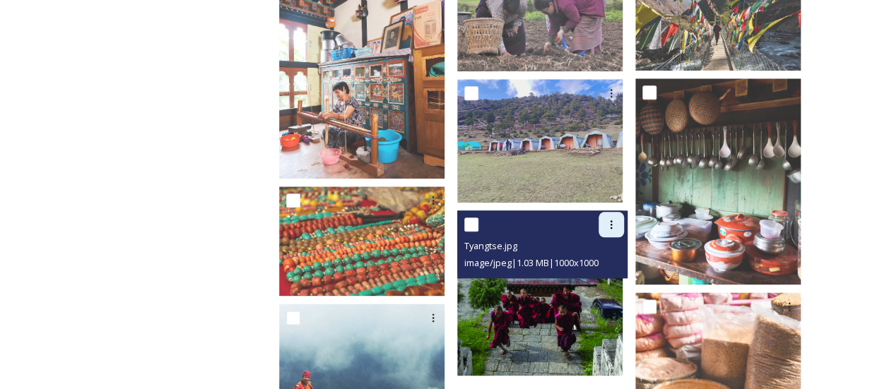
click at [624, 214] on div at bounding box center [611, 224] width 25 height 25
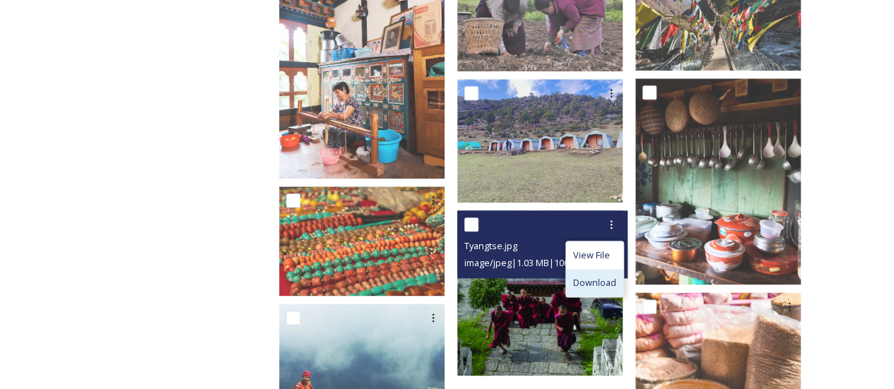
click at [614, 269] on div "Download" at bounding box center [594, 283] width 57 height 28
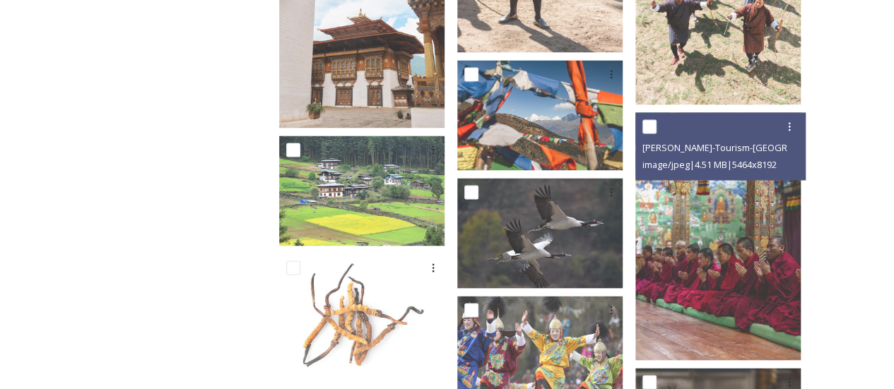
scroll to position [3709, 0]
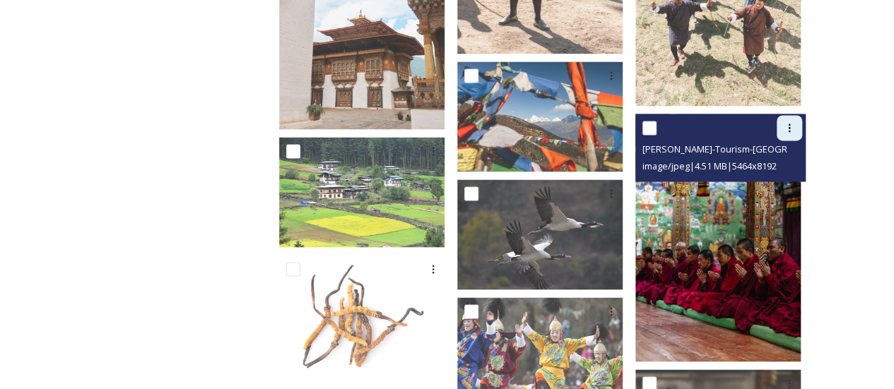
click at [784, 122] on icon at bounding box center [789, 127] width 11 height 11
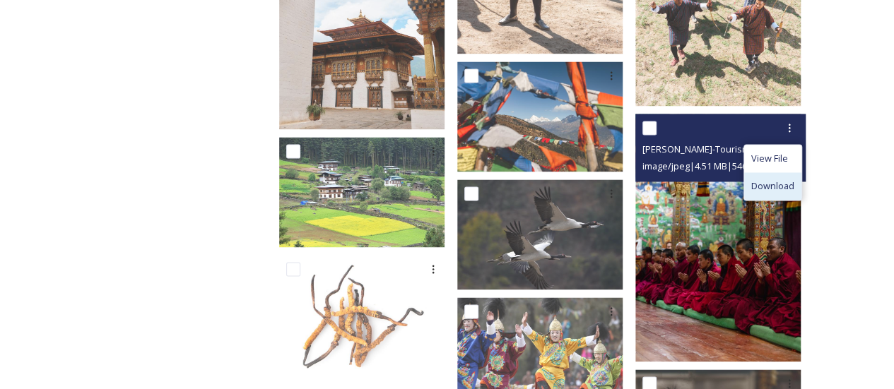
click at [767, 187] on div "Download" at bounding box center [772, 186] width 57 height 28
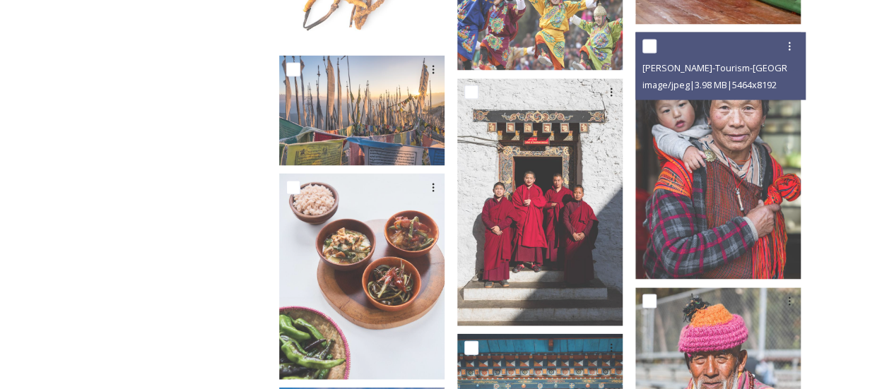
scroll to position [4044, 0]
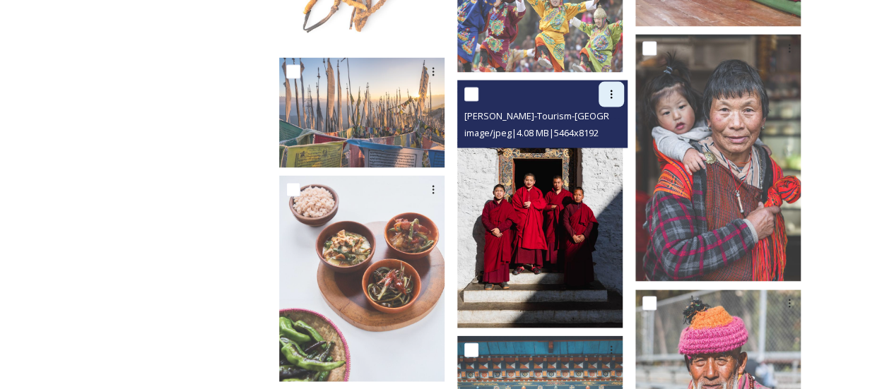
click at [611, 91] on div at bounding box center [611, 94] width 25 height 25
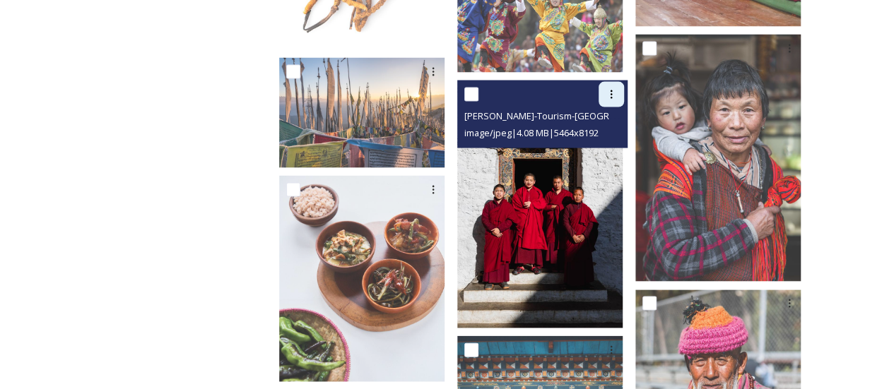
click at [620, 95] on div at bounding box center [611, 94] width 25 height 25
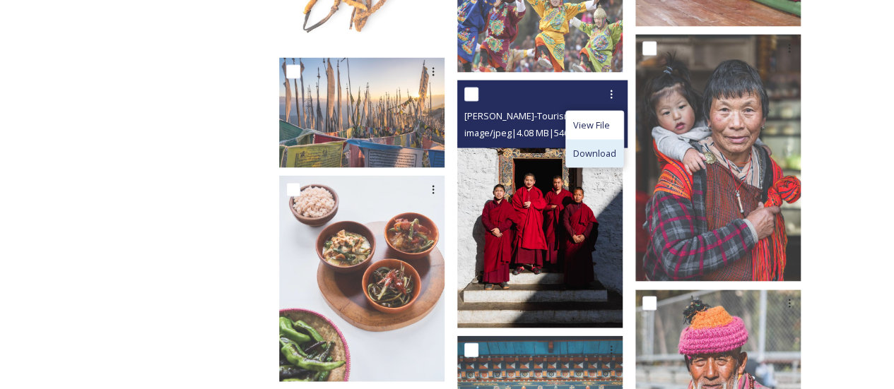
click at [616, 147] on span "Download" at bounding box center [594, 153] width 43 height 13
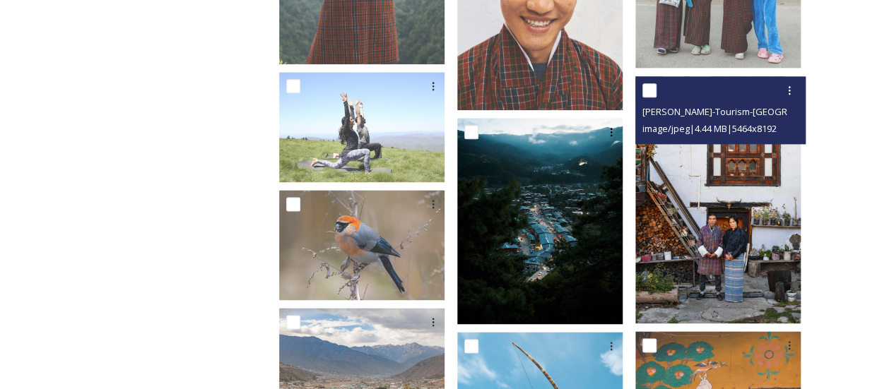
scroll to position [6225, 0]
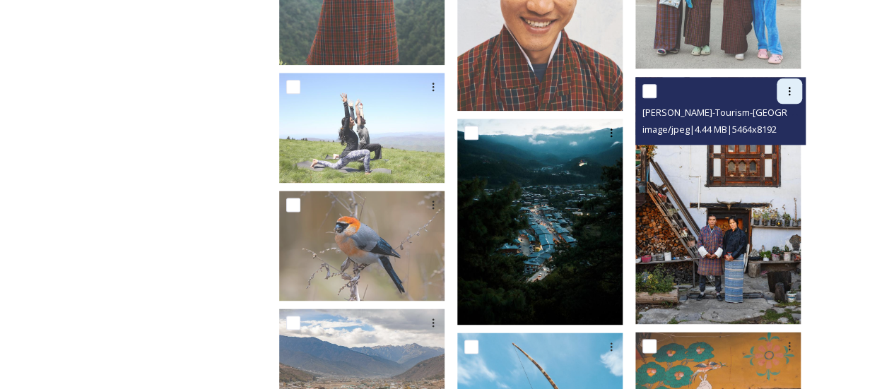
click at [796, 81] on div at bounding box center [789, 90] width 25 height 25
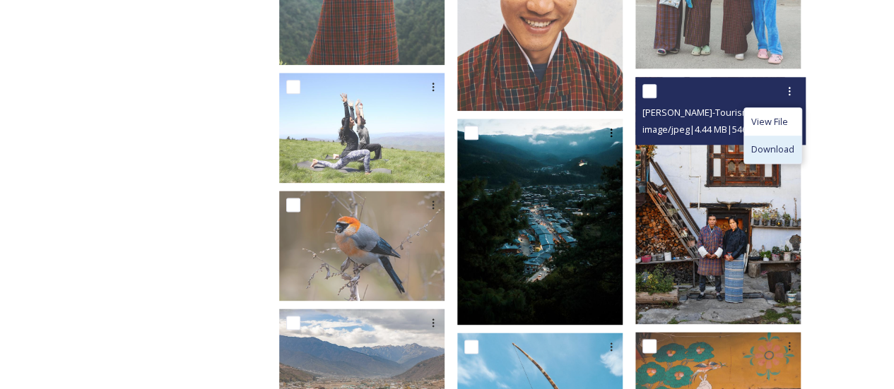
click at [787, 143] on span "Download" at bounding box center [772, 149] width 43 height 13
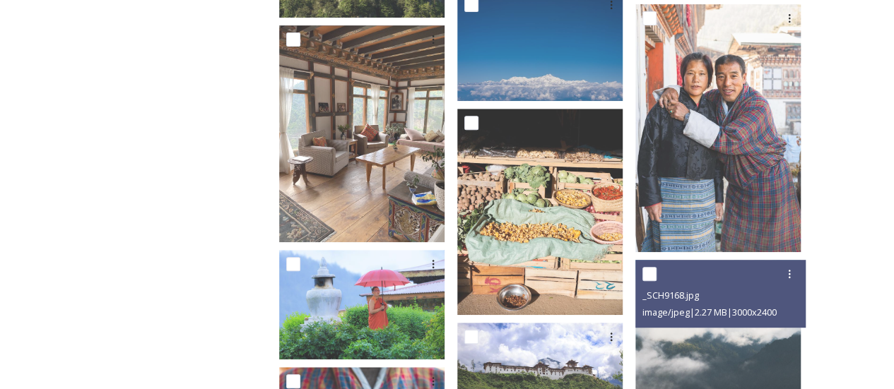
scroll to position [10936, 0]
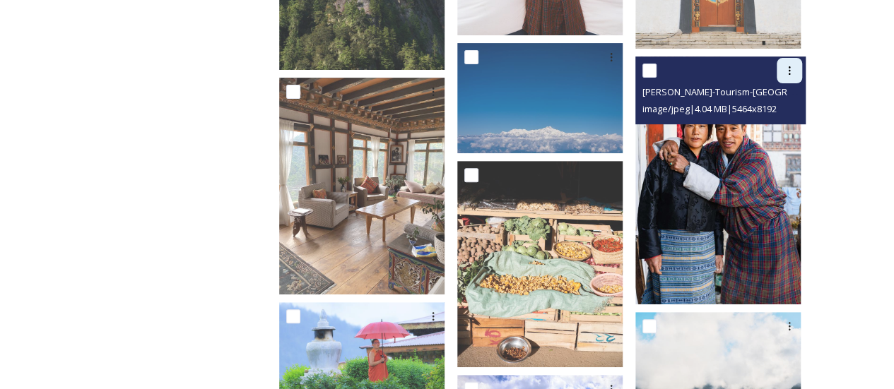
click at [791, 65] on icon at bounding box center [789, 70] width 11 height 11
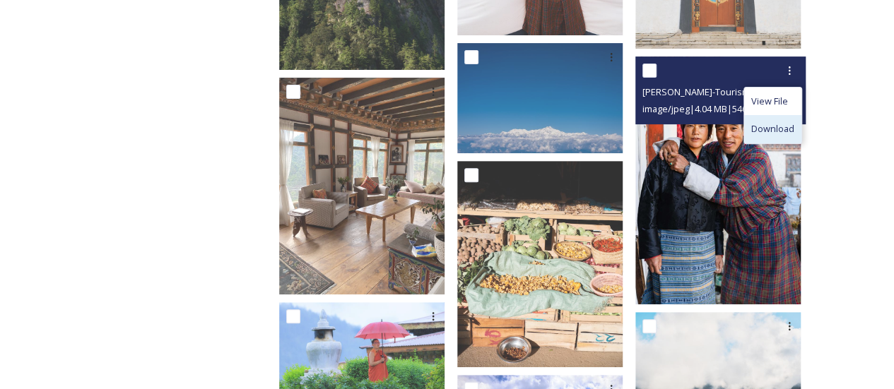
click at [769, 131] on div "Download" at bounding box center [772, 129] width 57 height 28
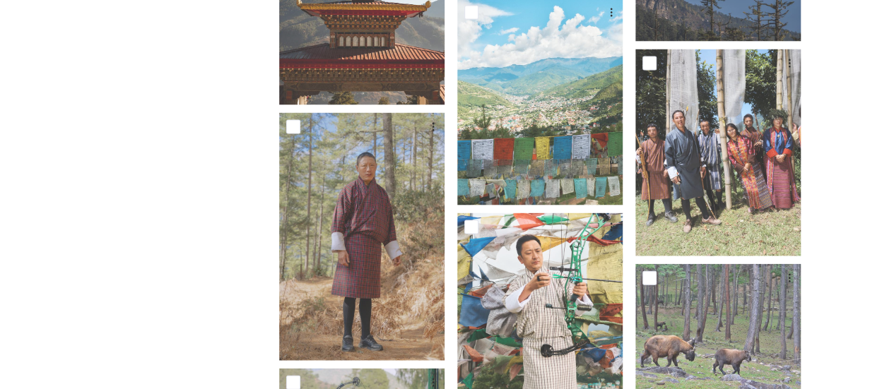
scroll to position [12148, 0]
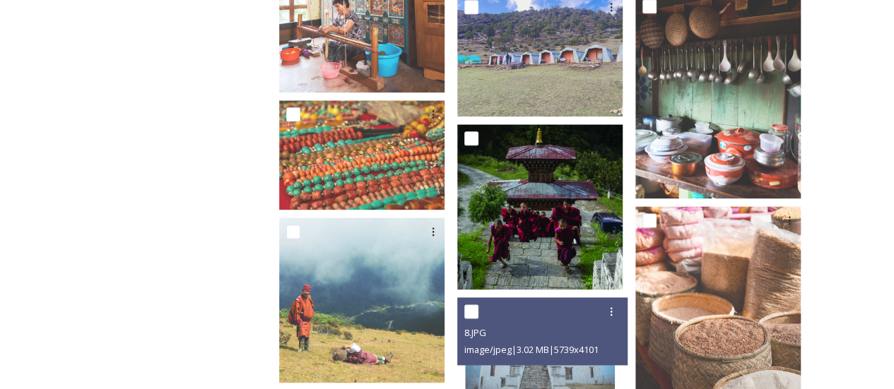
scroll to position [8671, 0]
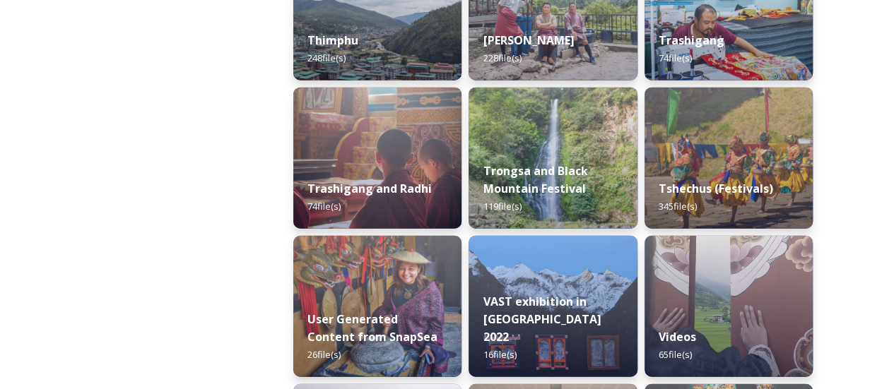
scroll to position [1772, 0]
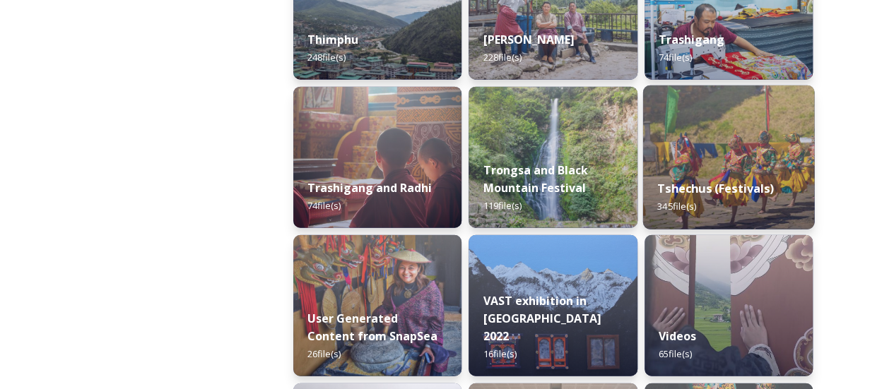
click at [688, 186] on strong "Tshechus (Festivals)" at bounding box center [715, 189] width 117 height 16
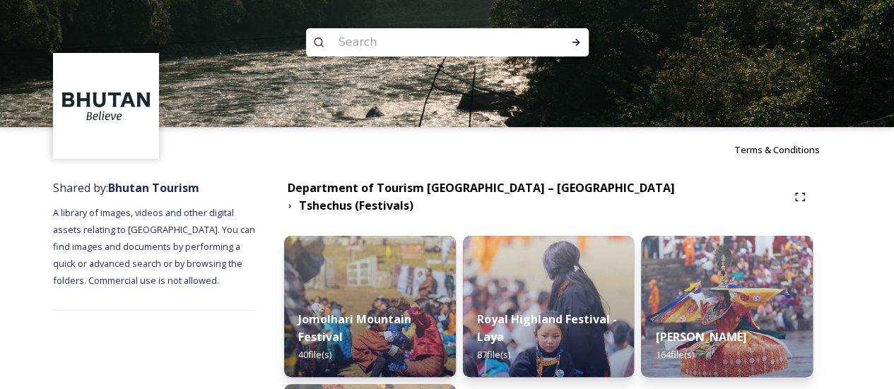
scroll to position [148, 0]
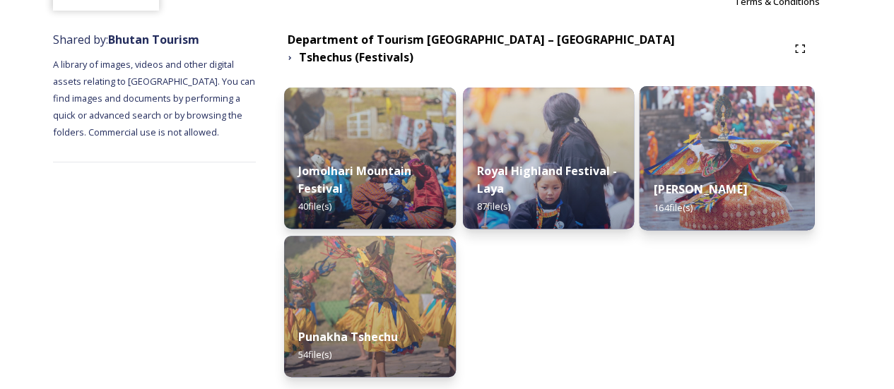
click at [736, 168] on div "Thimphu Tshechu 164 file(s)" at bounding box center [727, 198] width 175 height 64
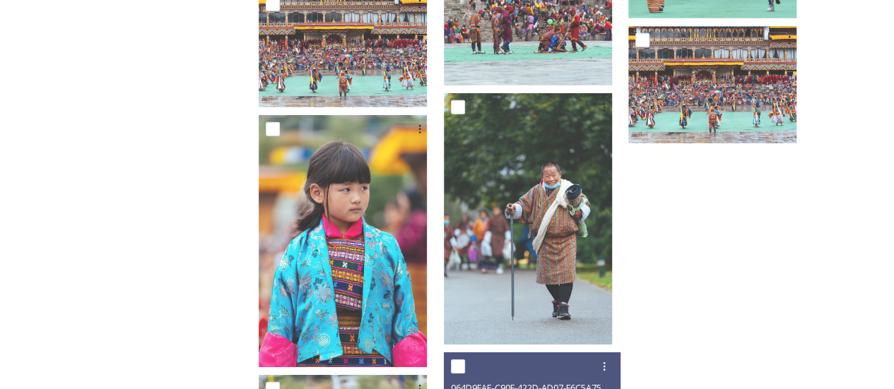
scroll to position [7556, 0]
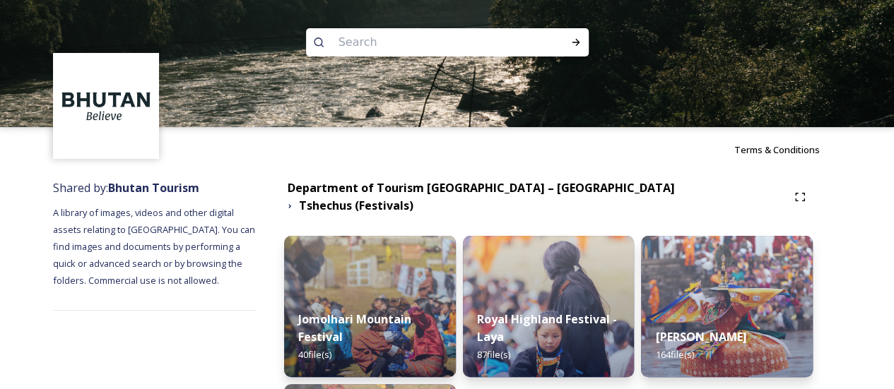
scroll to position [163, 0]
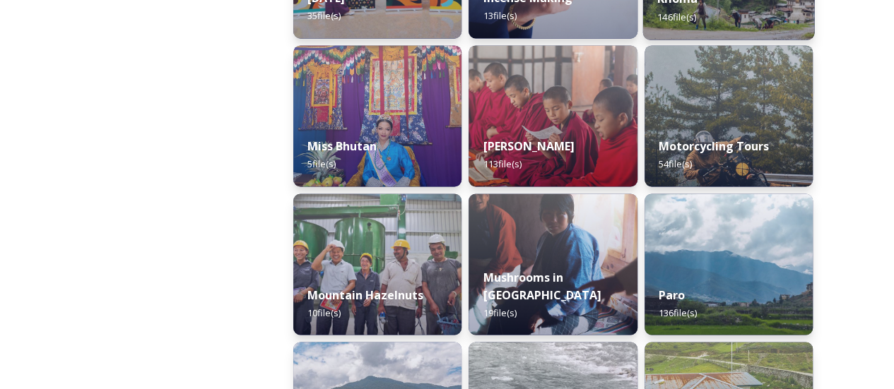
scroll to position [1173, 0]
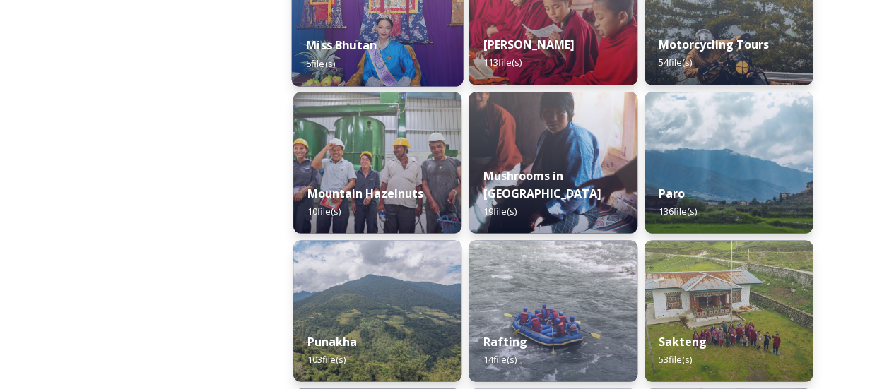
click at [364, 63] on div "Miss Bhutan 5 file(s)" at bounding box center [378, 54] width 172 height 64
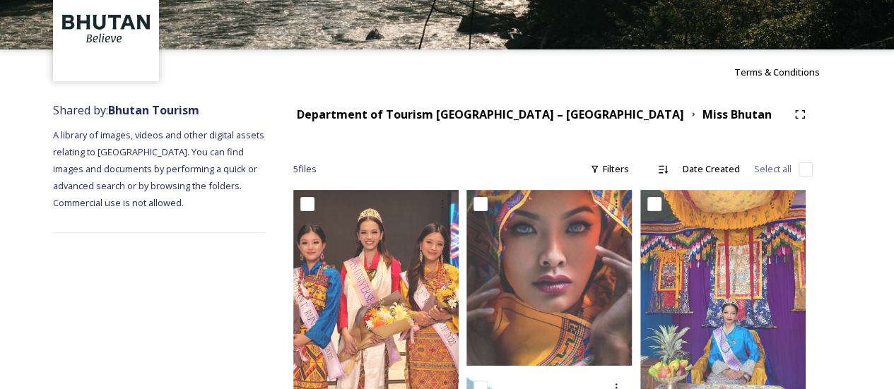
scroll to position [330, 0]
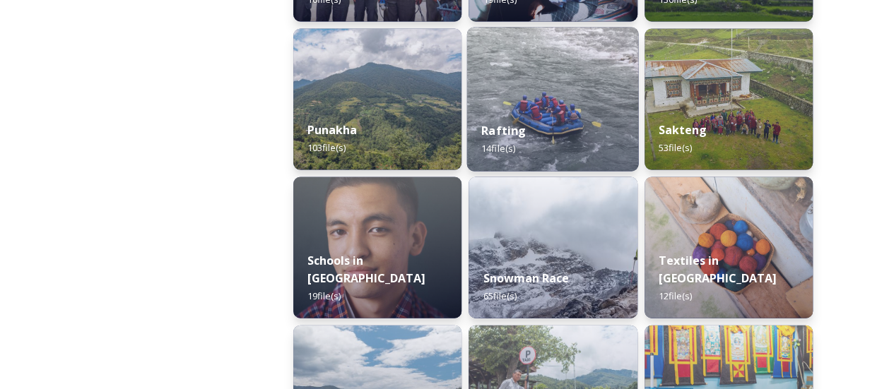
scroll to position [1553, 0]
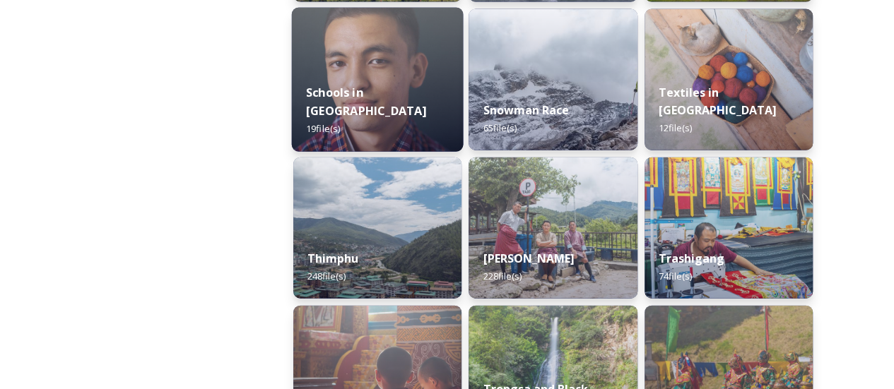
click at [407, 114] on strong "Schools in [GEOGRAPHIC_DATA]" at bounding box center [366, 102] width 120 height 34
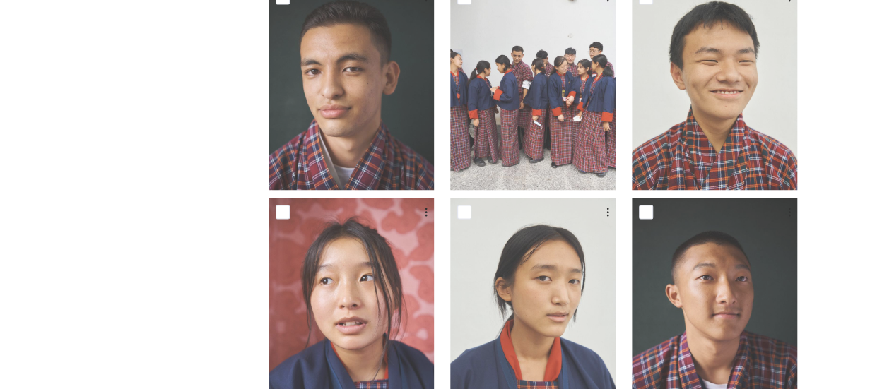
scroll to position [1121, 0]
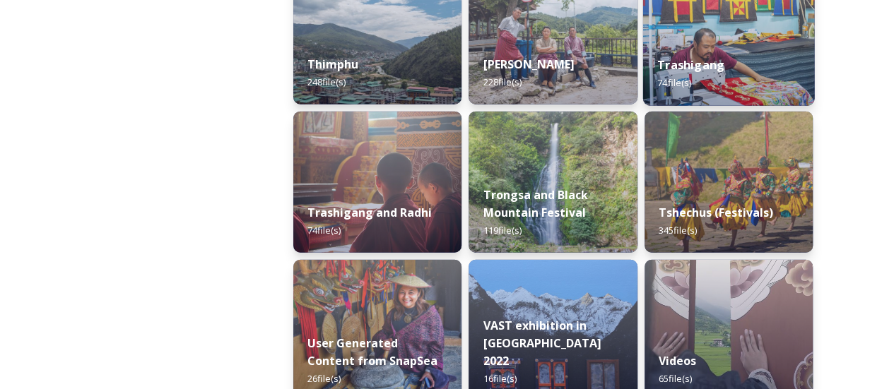
scroll to position [1599, 0]
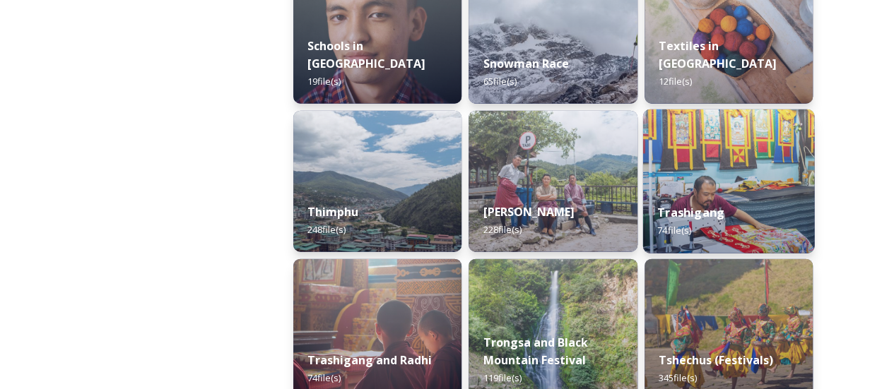
click at [769, 147] on img at bounding box center [728, 182] width 172 height 144
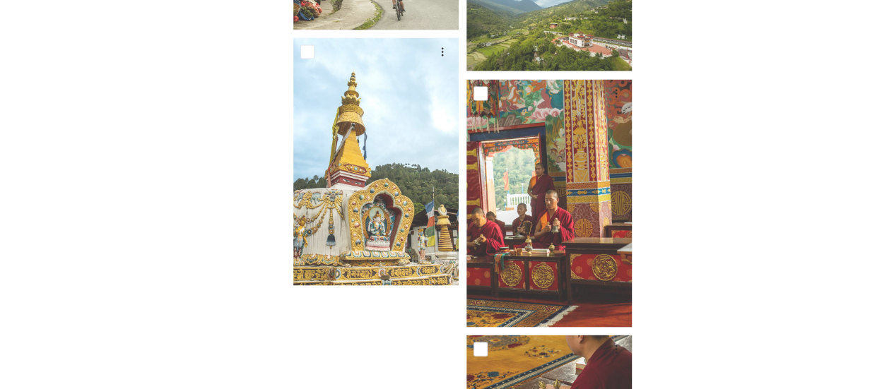
scroll to position [4212, 0]
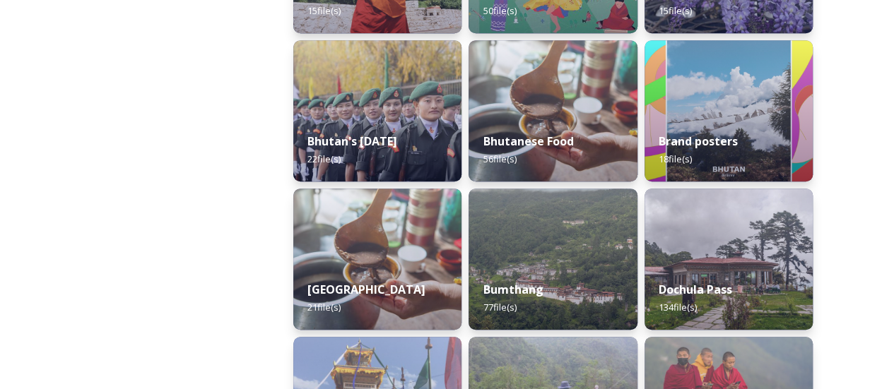
scroll to position [655, 0]
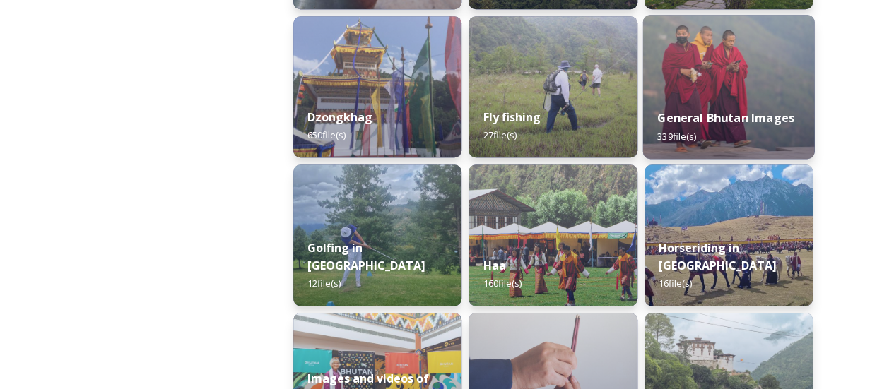
click at [724, 126] on strong "General Bhutan Images" at bounding box center [725, 118] width 137 height 16
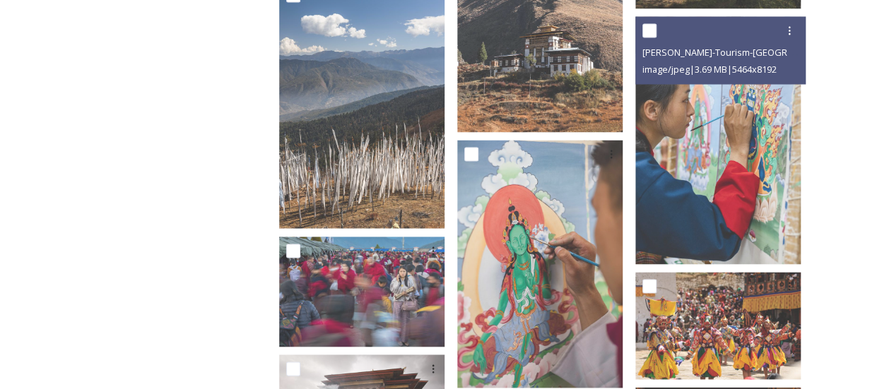
scroll to position [1299, 0]
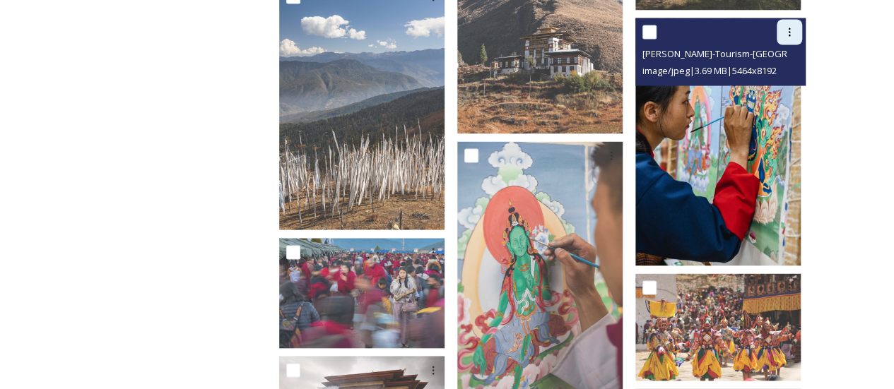
click at [784, 26] on icon at bounding box center [789, 31] width 11 height 11
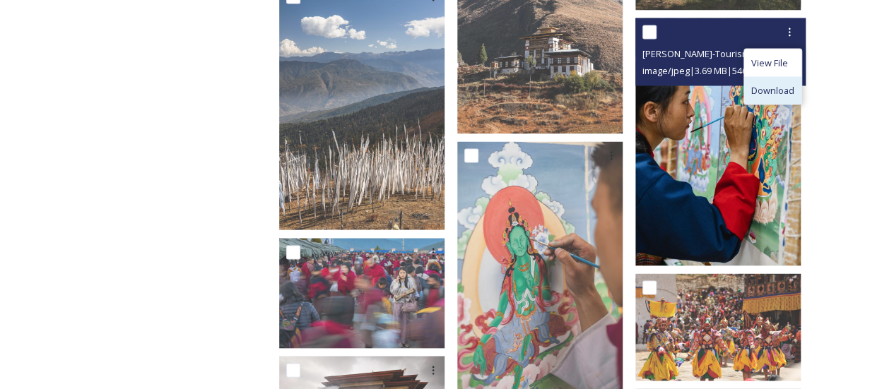
click at [760, 89] on div "Download" at bounding box center [772, 90] width 57 height 28
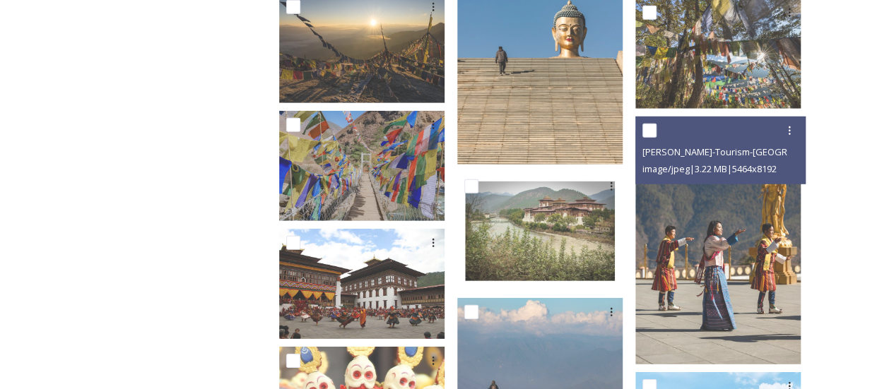
scroll to position [2036, 0]
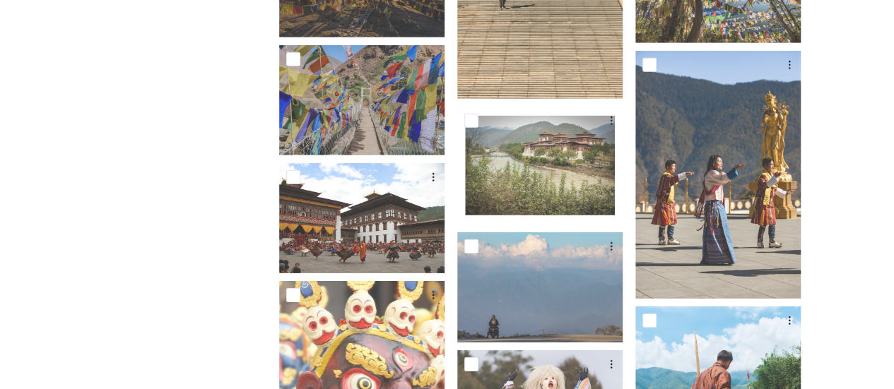
scroll to position [2099, 0]
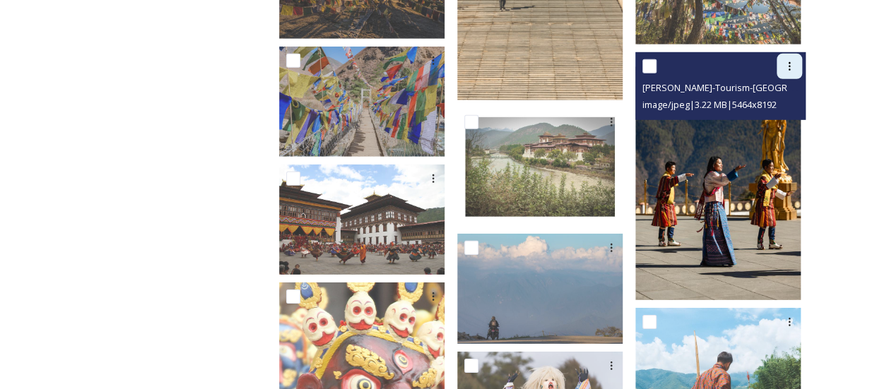
click at [789, 62] on icon at bounding box center [790, 66] width 2 height 8
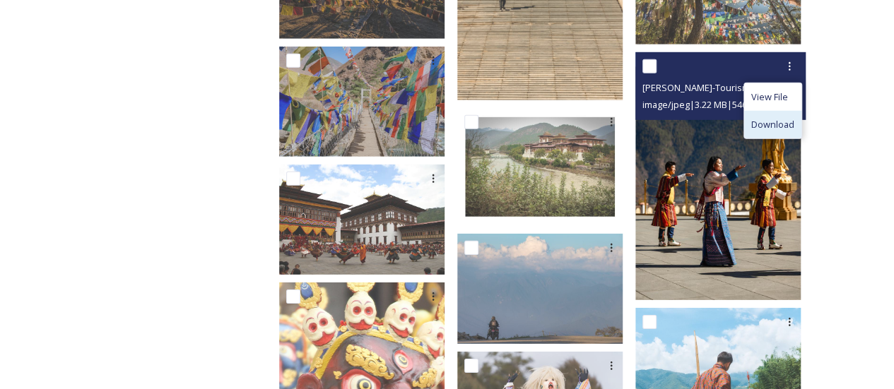
click at [770, 120] on span "Download" at bounding box center [772, 124] width 43 height 13
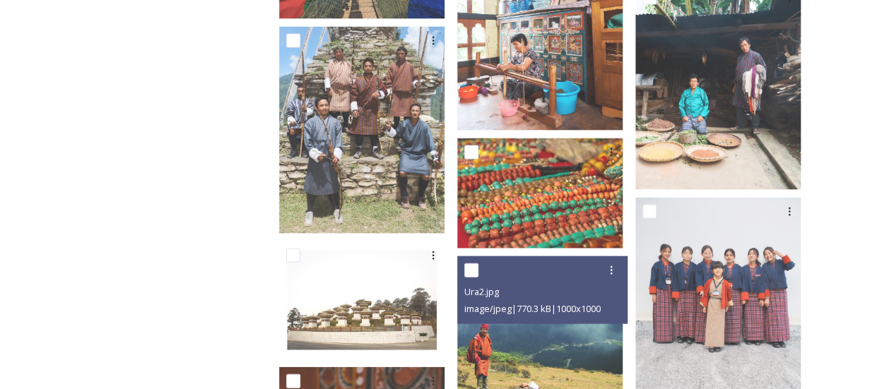
scroll to position [9469, 0]
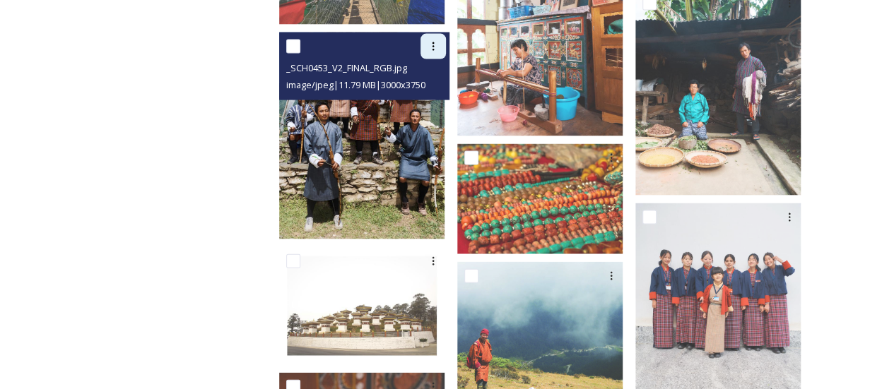
click at [439, 41] on icon at bounding box center [433, 46] width 11 height 11
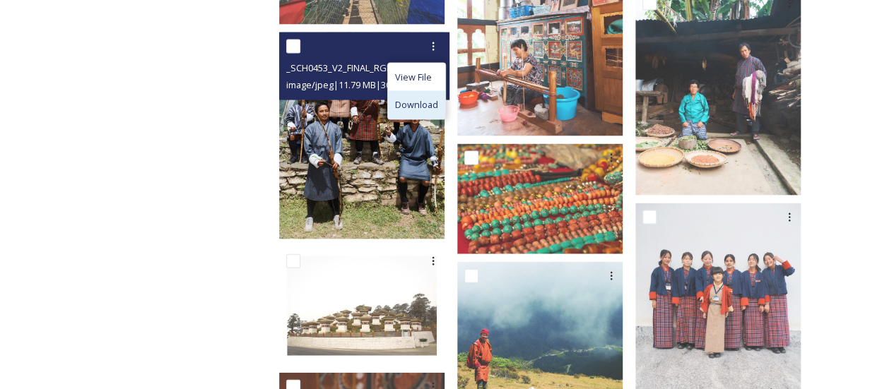
click at [438, 98] on span "Download" at bounding box center [416, 104] width 43 height 13
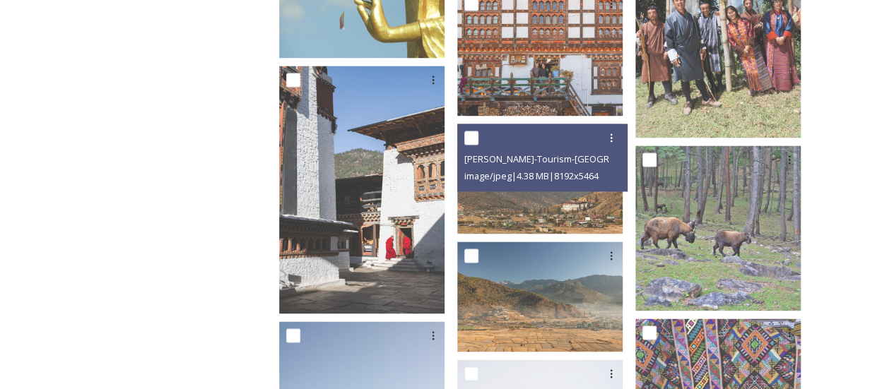
scroll to position [12142, 0]
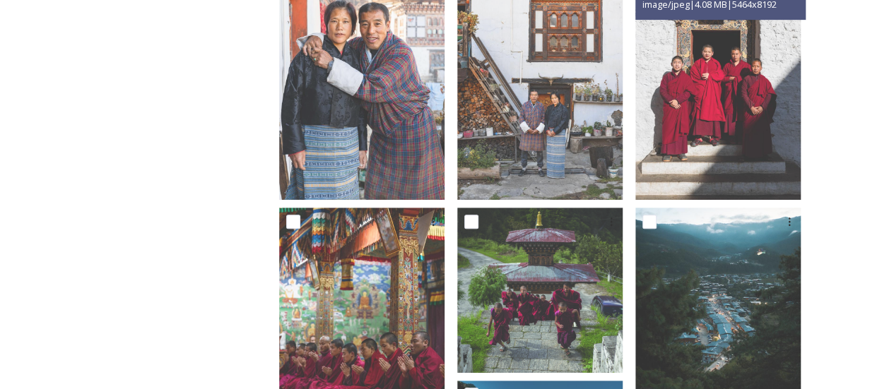
scroll to position [328, 0]
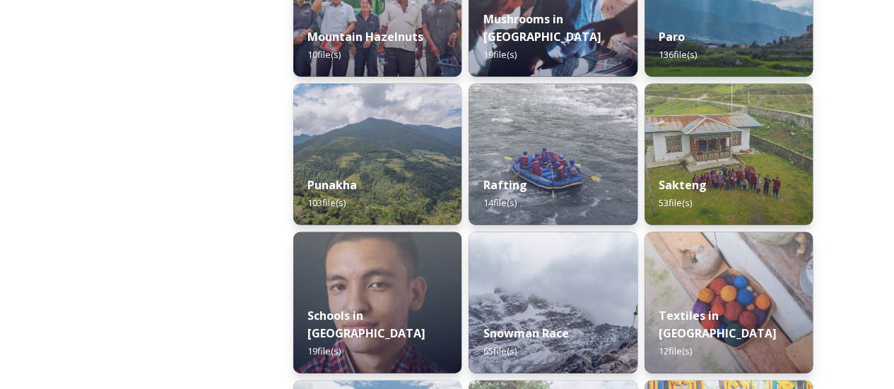
scroll to position [1329, 0]
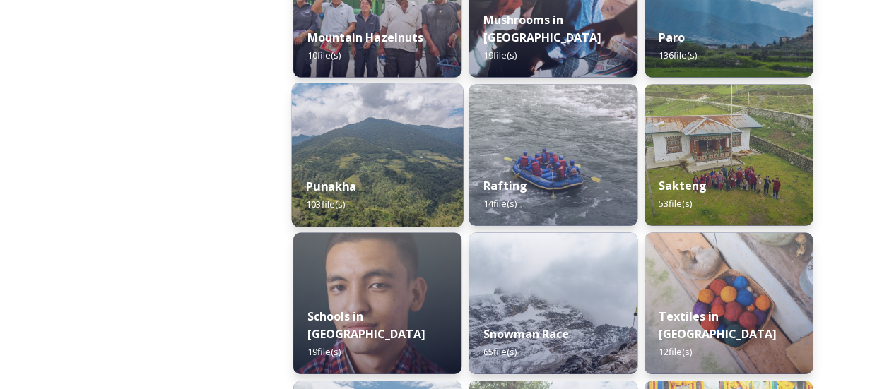
click at [400, 151] on img at bounding box center [378, 155] width 172 height 144
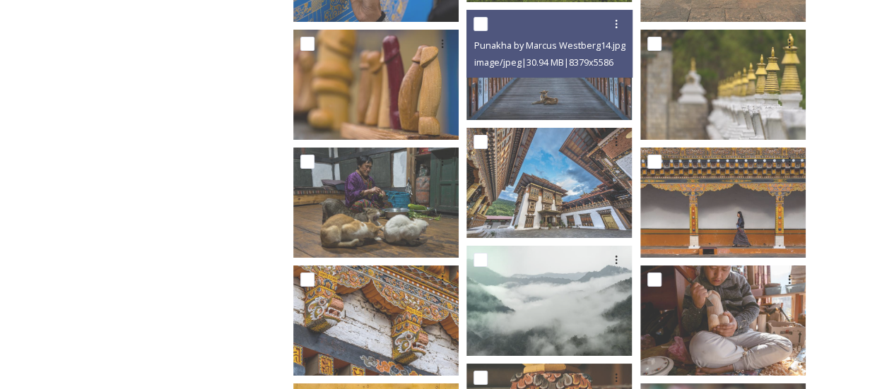
scroll to position [2560, 0]
